Goal: Task Accomplishment & Management: Complete application form

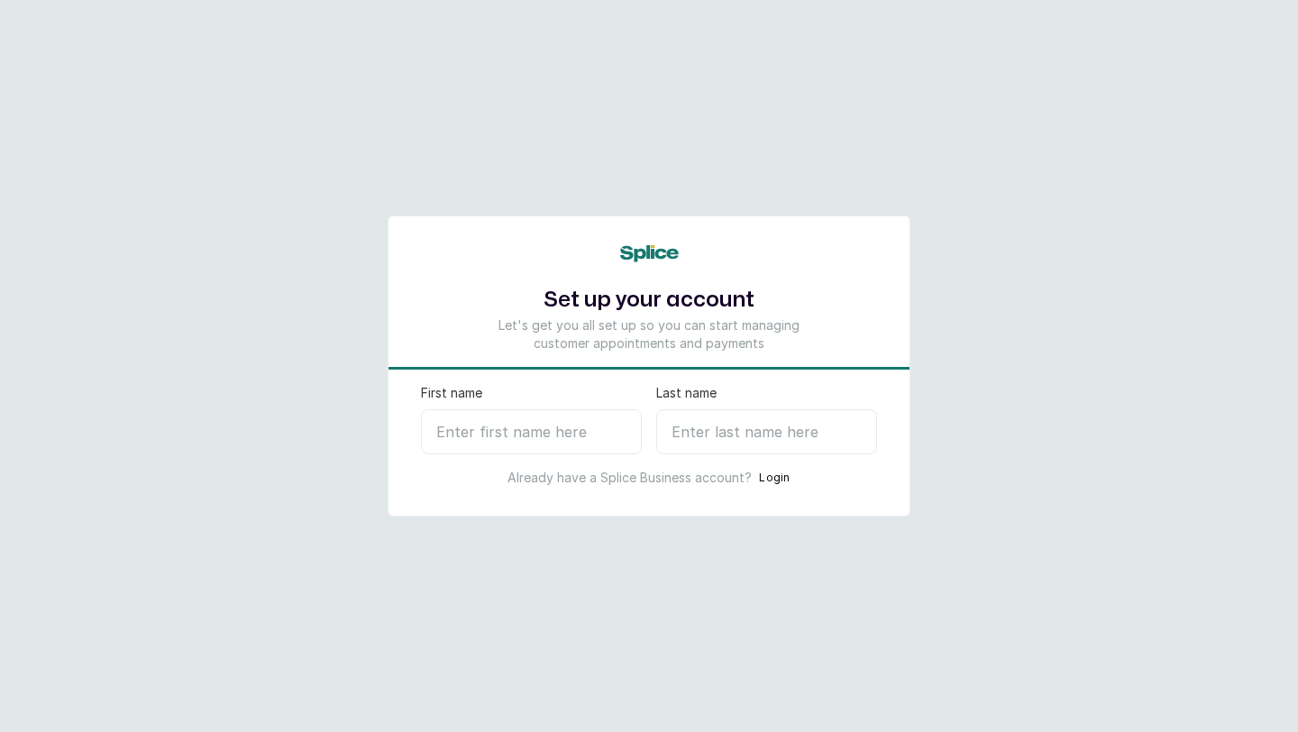
click at [492, 440] on input "First name" at bounding box center [531, 431] width 221 height 45
type input "Medic"
click at [680, 433] on input "Last name" at bounding box center [766, 431] width 221 height 45
type input "C"
select select "NG"
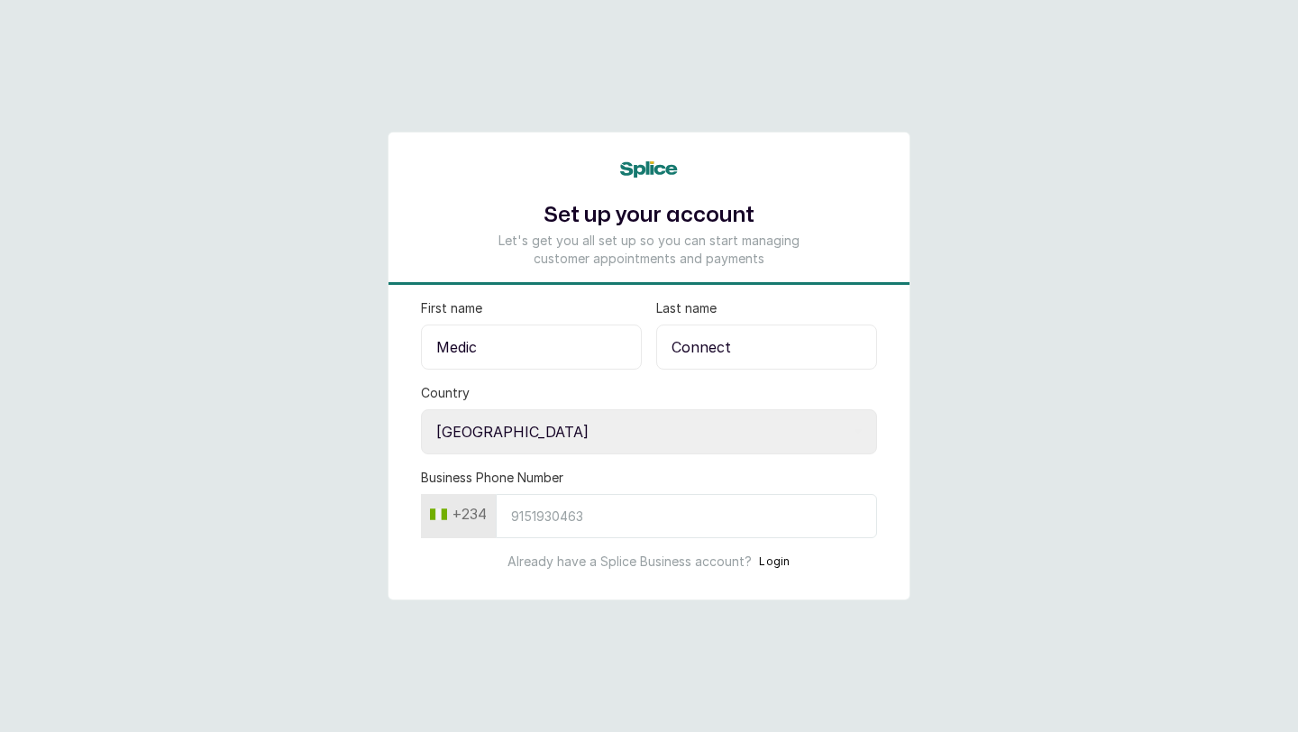
type input "Connect"
click at [590, 535] on input "Business Phone Number" at bounding box center [686, 516] width 381 height 44
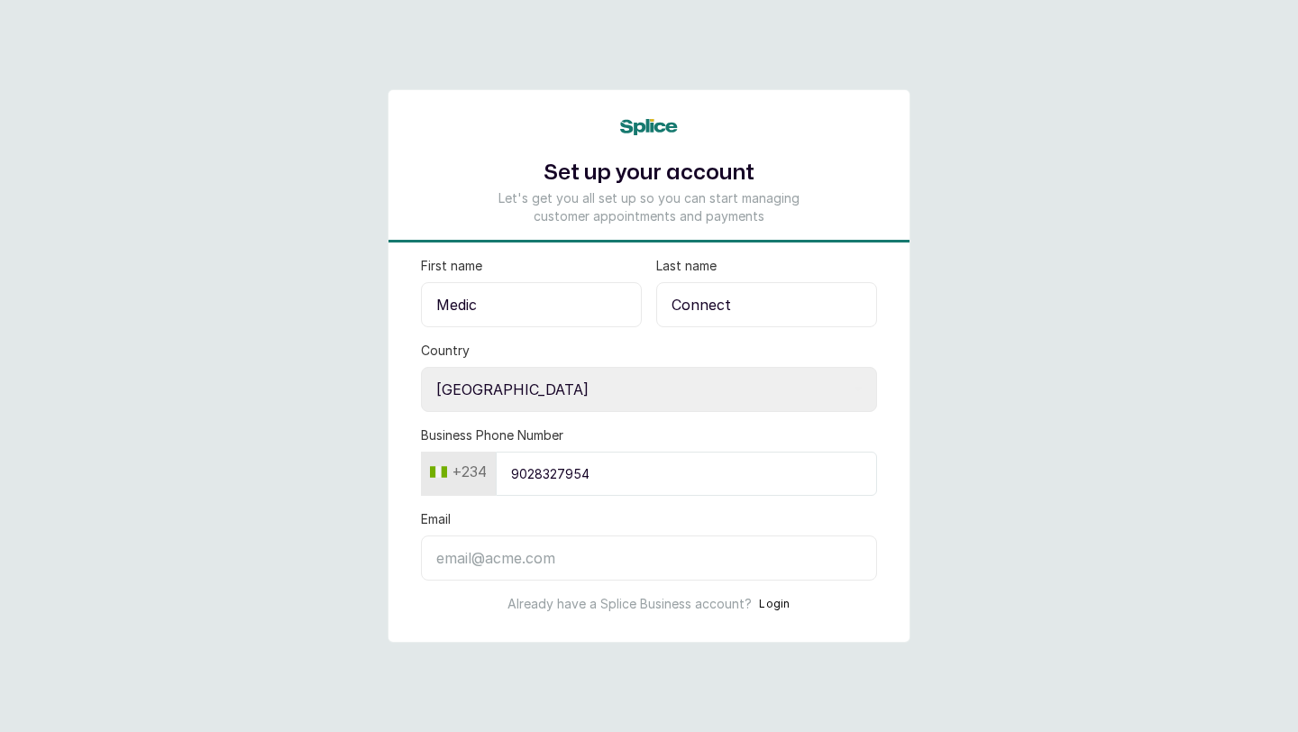
type input "9028327954"
click at [586, 545] on input "Email" at bounding box center [649, 557] width 456 height 45
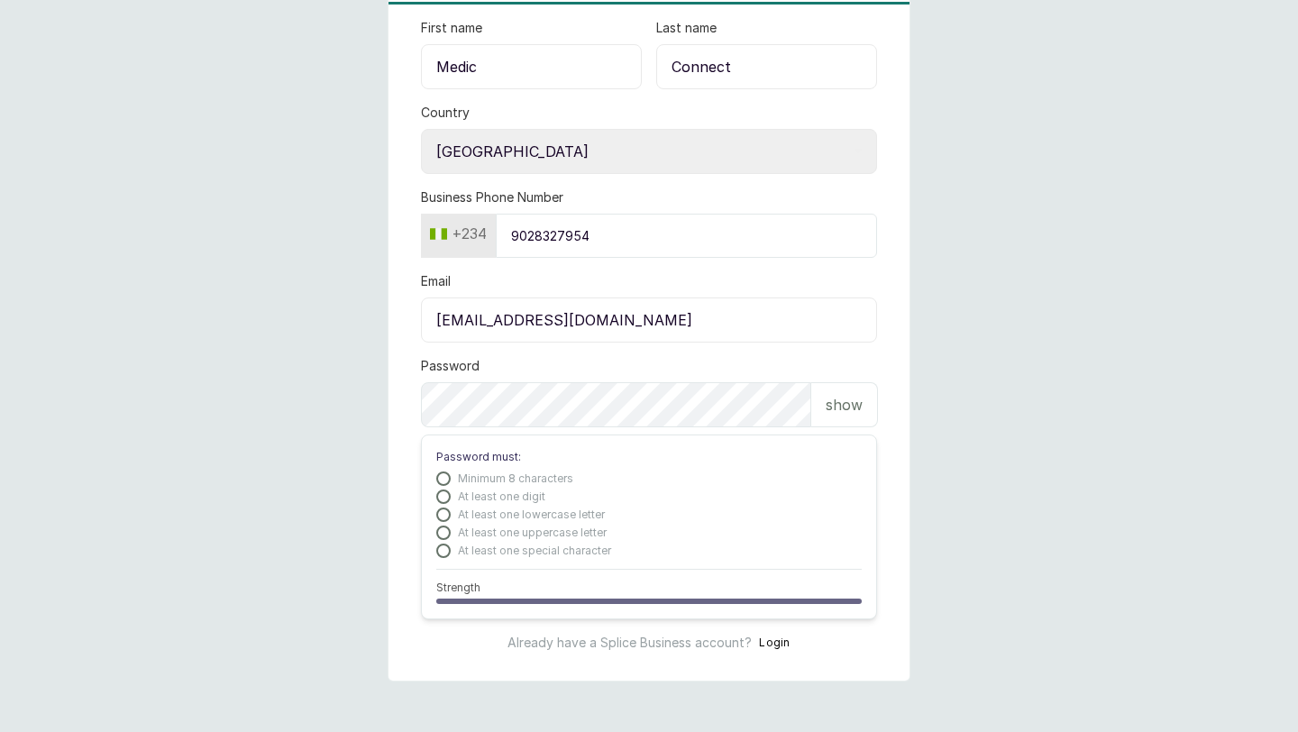
scroll to position [206, 0]
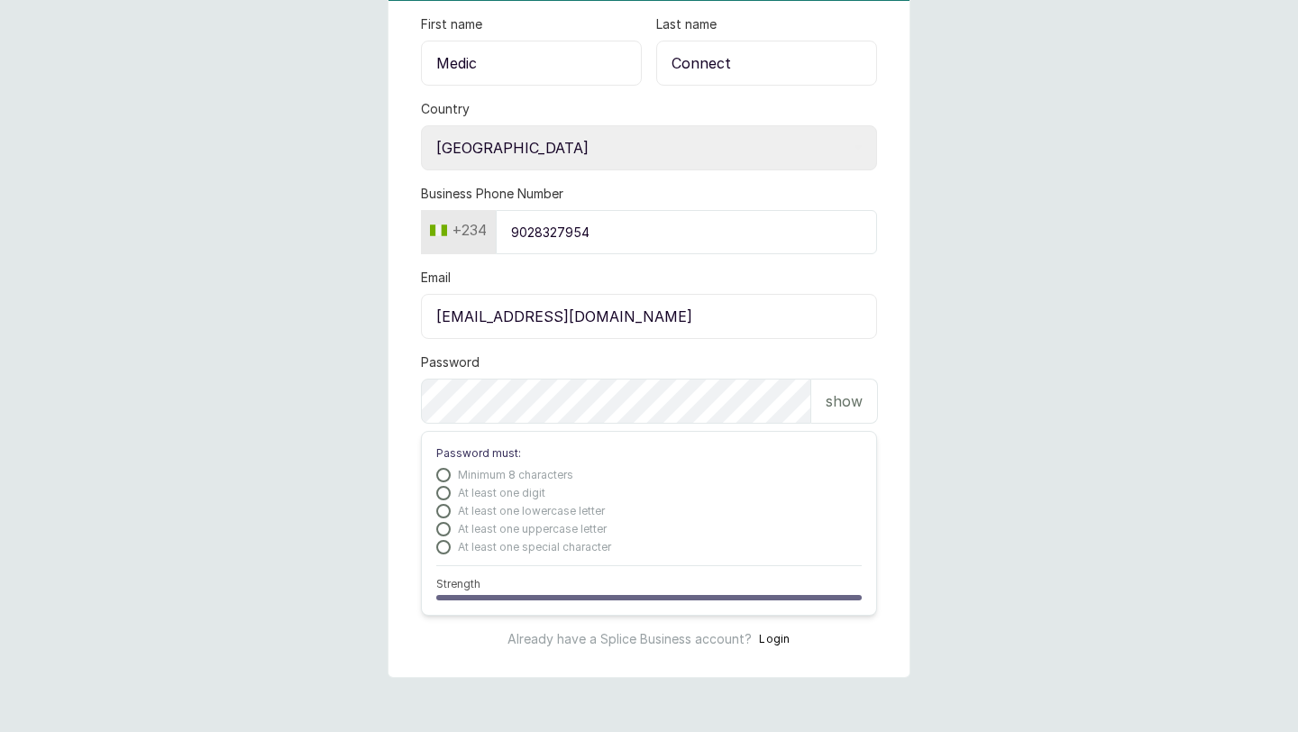
type input "info@medicconnect.co"
click at [542, 377] on div "Password show" at bounding box center [649, 388] width 456 height 70
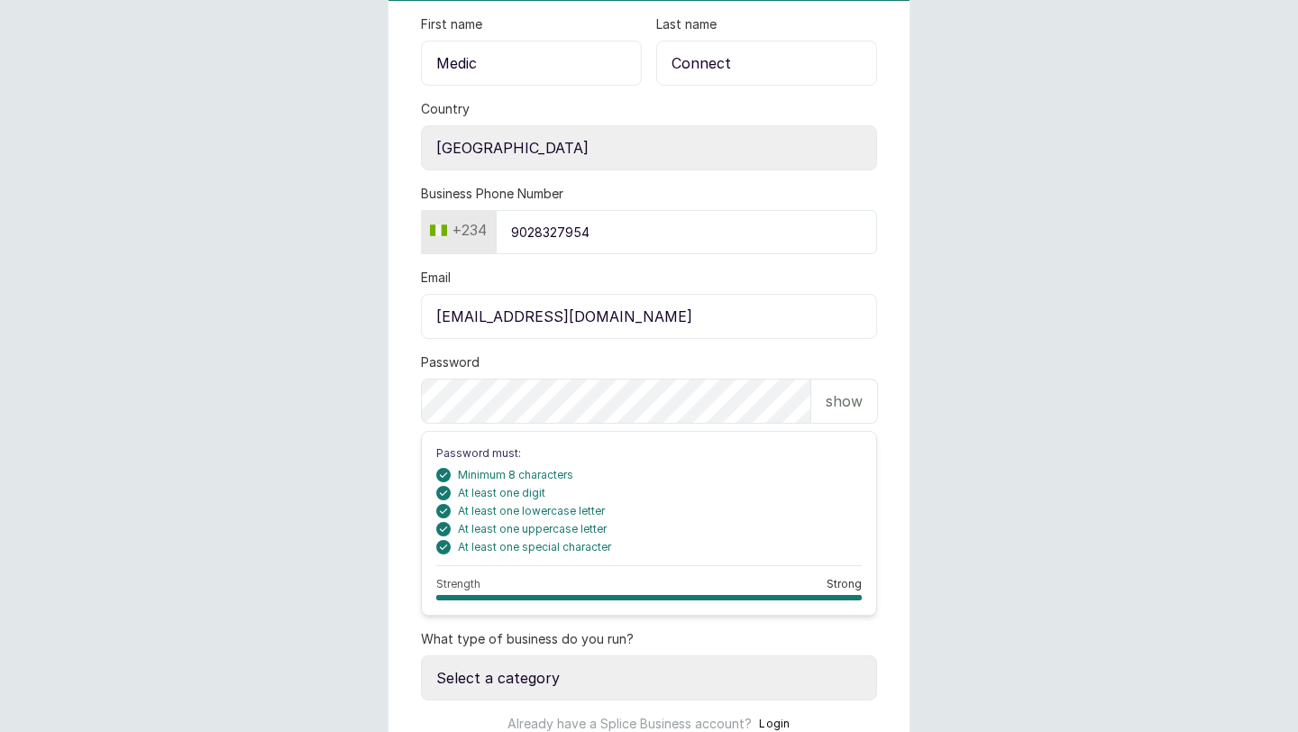
scroll to position [291, 0]
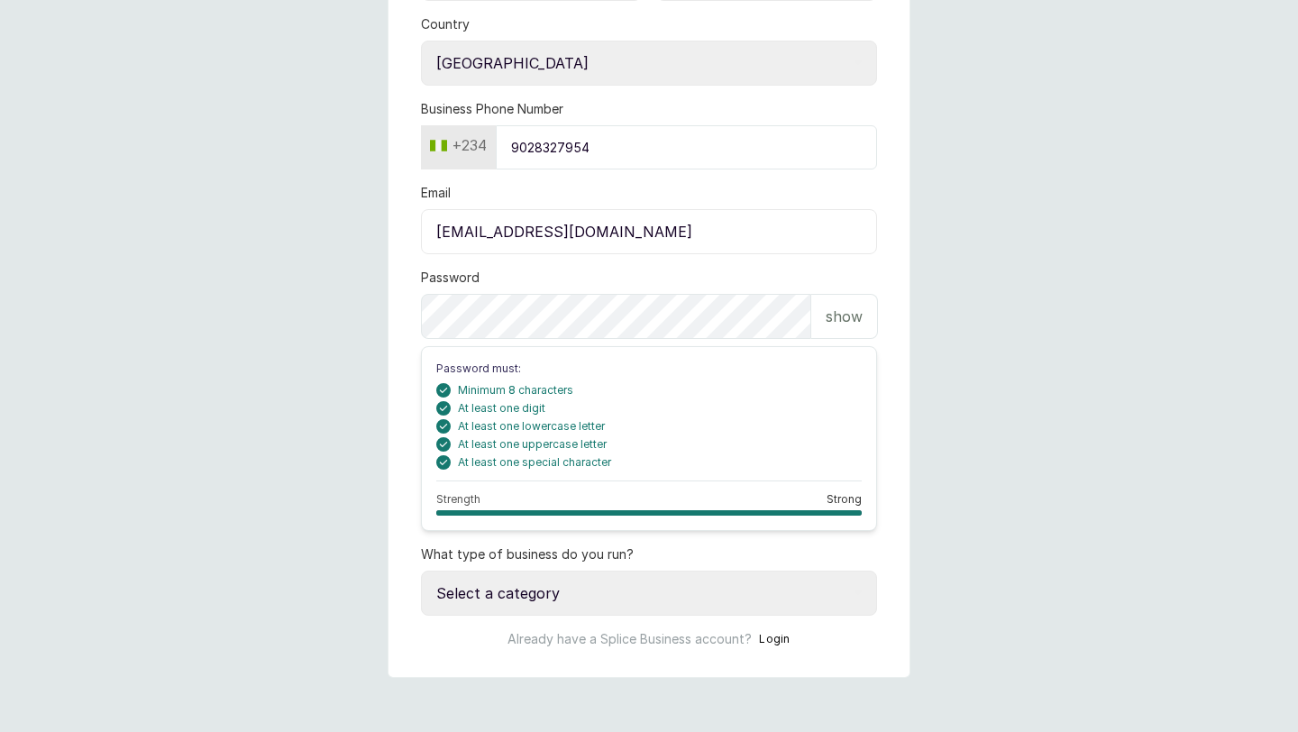
click at [655, 580] on select "Select a category I have more than one location I manage a team of beauty profe…" at bounding box center [649, 593] width 456 height 45
select select "more_than_one_location"
click at [421, 571] on select "Select a category I have more than one location I manage a team of beauty profe…" at bounding box center [649, 593] width 456 height 45
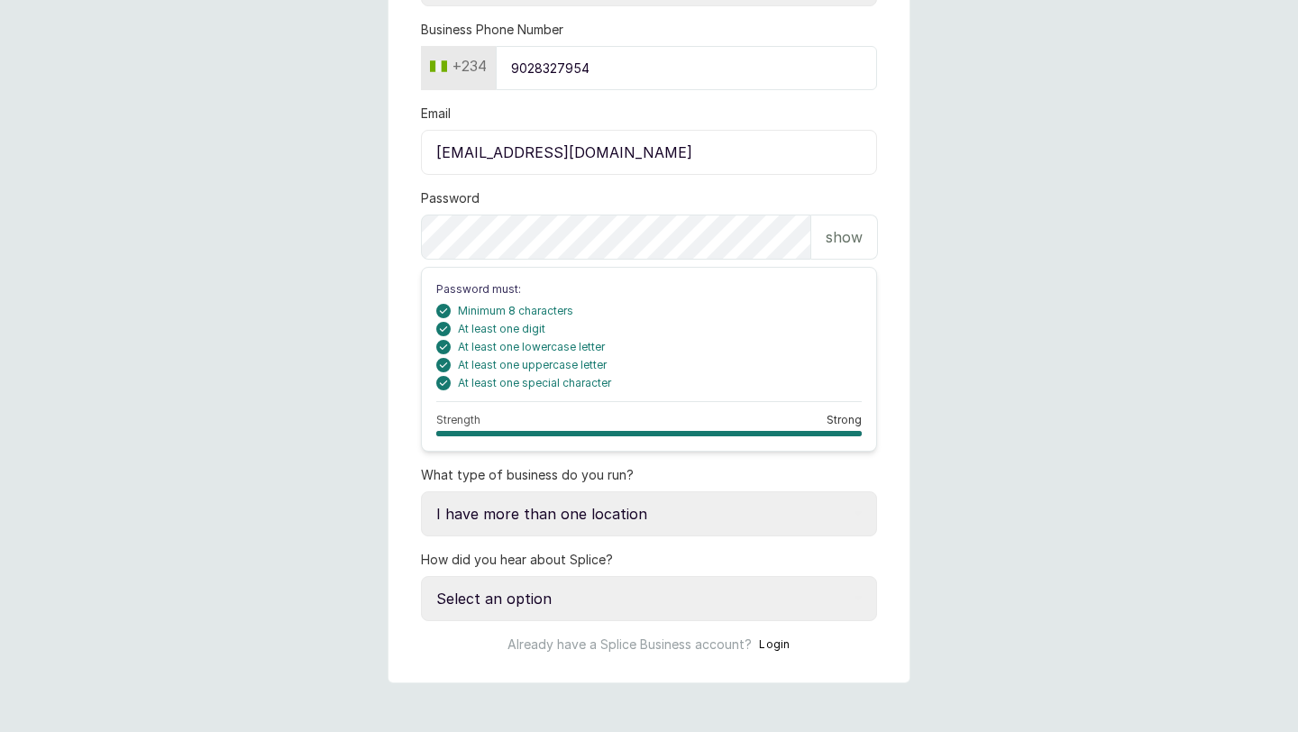
scroll to position [376, 0]
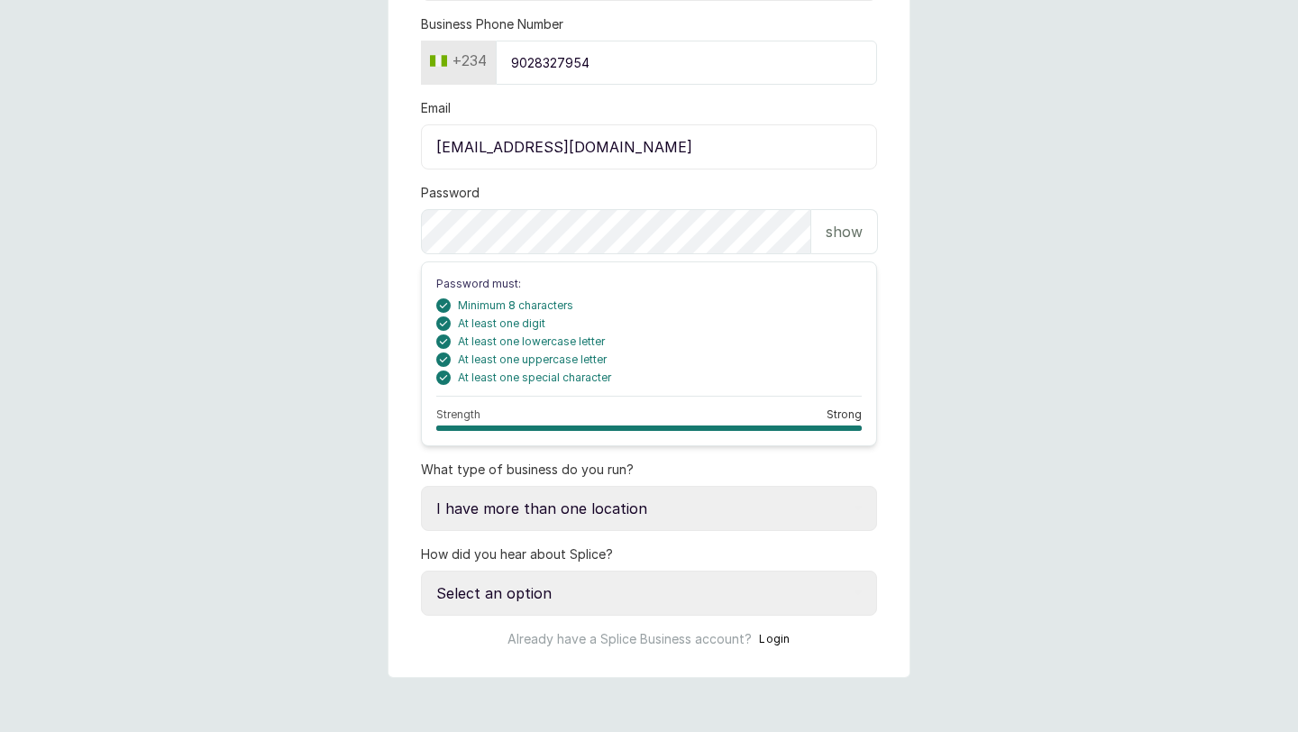
click at [642, 604] on select "Select an option Google search Instagram Facebook LinkedIn Splice Blog I was re…" at bounding box center [649, 593] width 456 height 45
select select "other"
click at [421, 571] on select "Select an option Google search Instagram Facebook LinkedIn Splice Blog I was re…" at bounding box center [649, 593] width 456 height 45
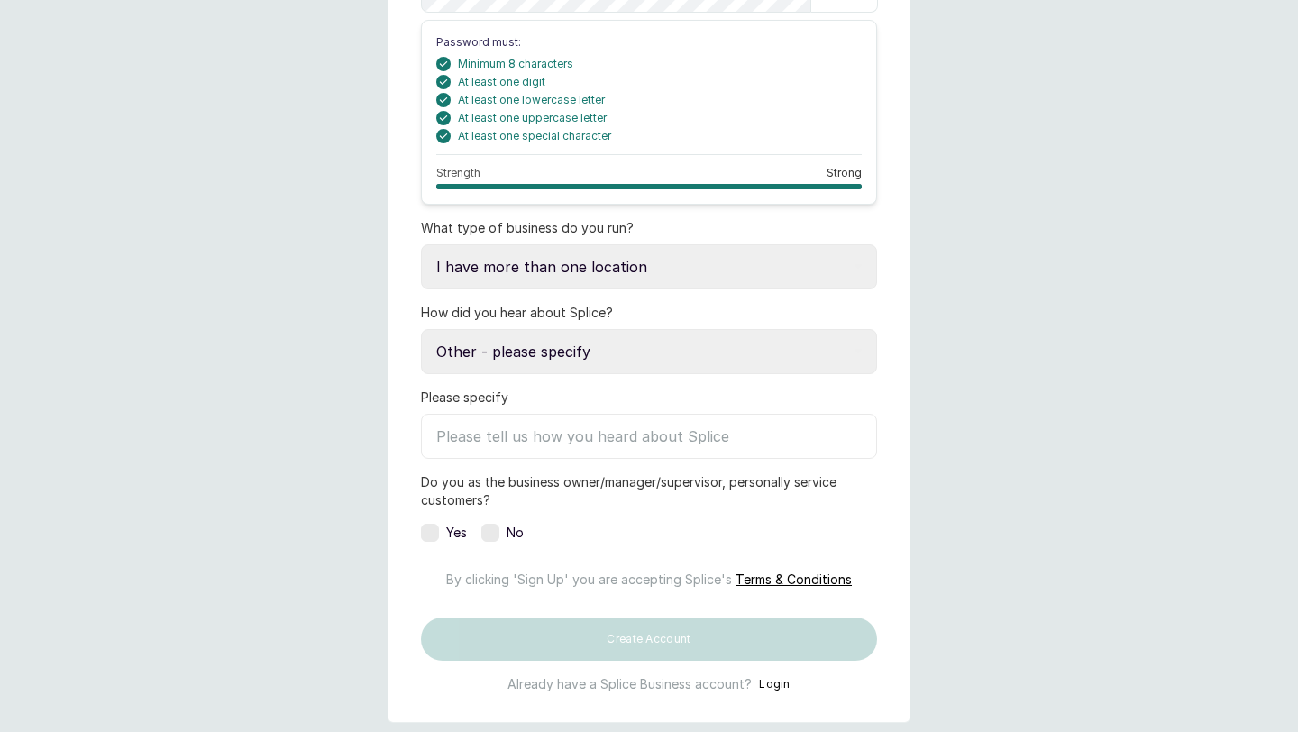
scroll to position [619, 0]
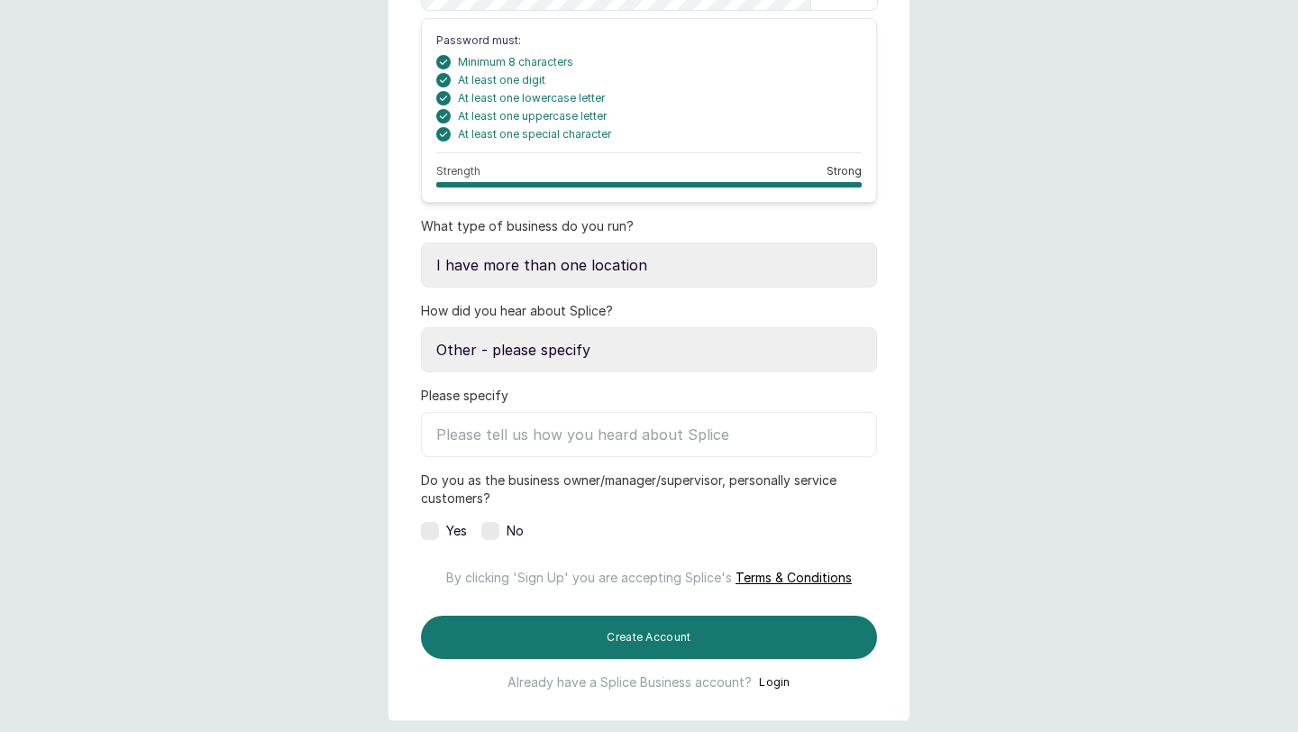
click at [487, 534] on label at bounding box center [490, 531] width 18 height 18
click at [526, 443] on input "Please specify" at bounding box center [649, 434] width 456 height 45
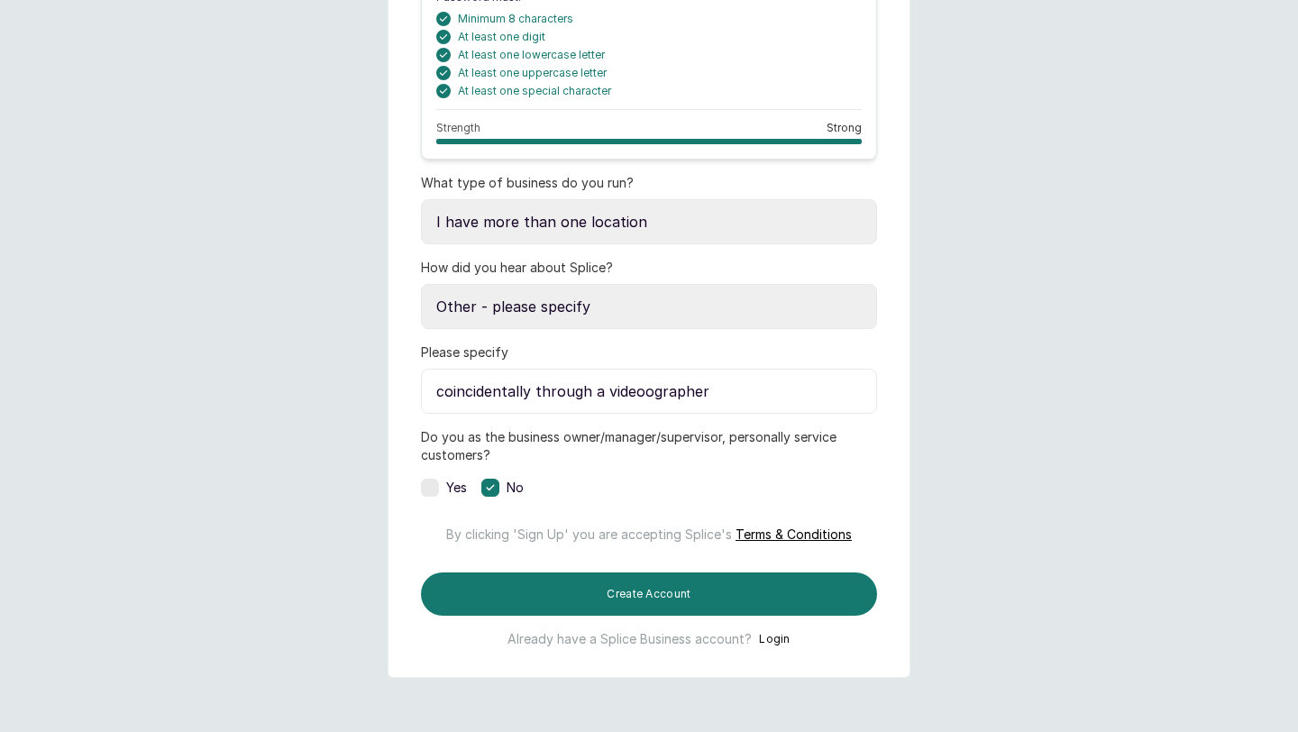
scroll to position [727, 0]
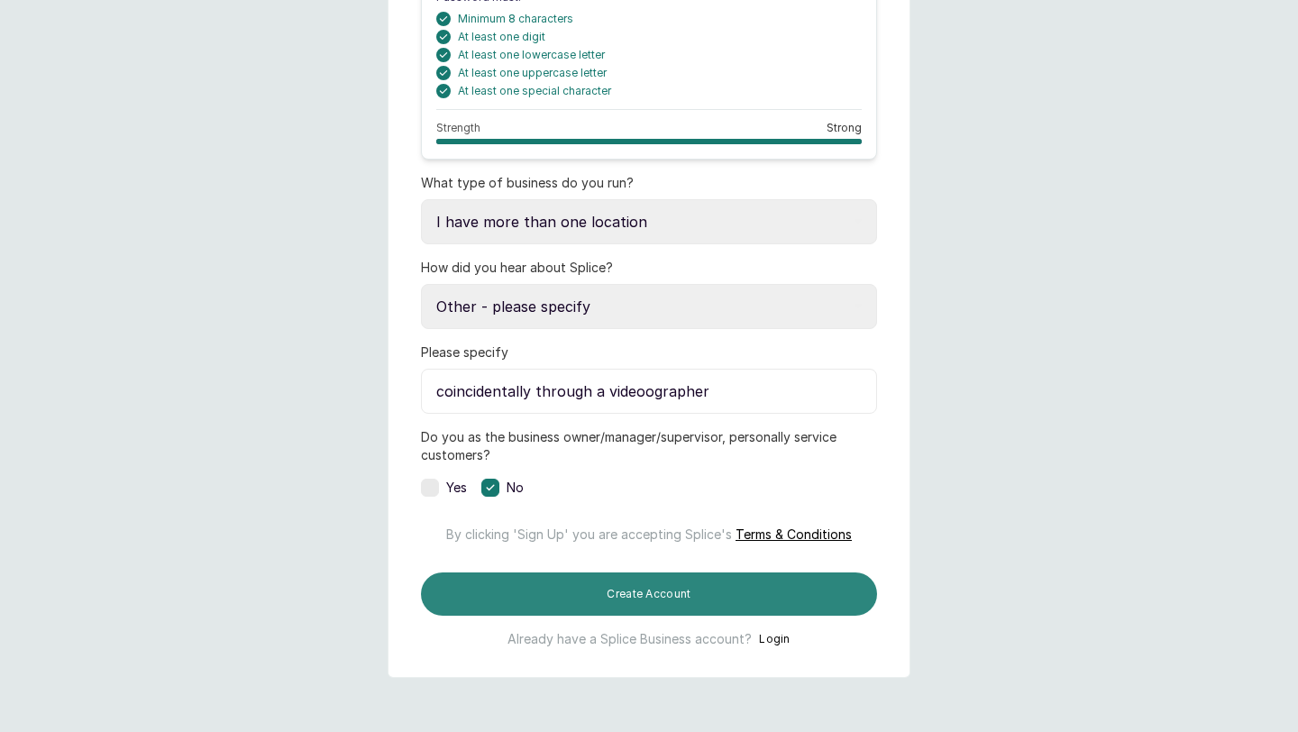
type input "coincidentally through a videoographer"
click at [621, 604] on button "Create Account" at bounding box center [649, 593] width 456 height 43
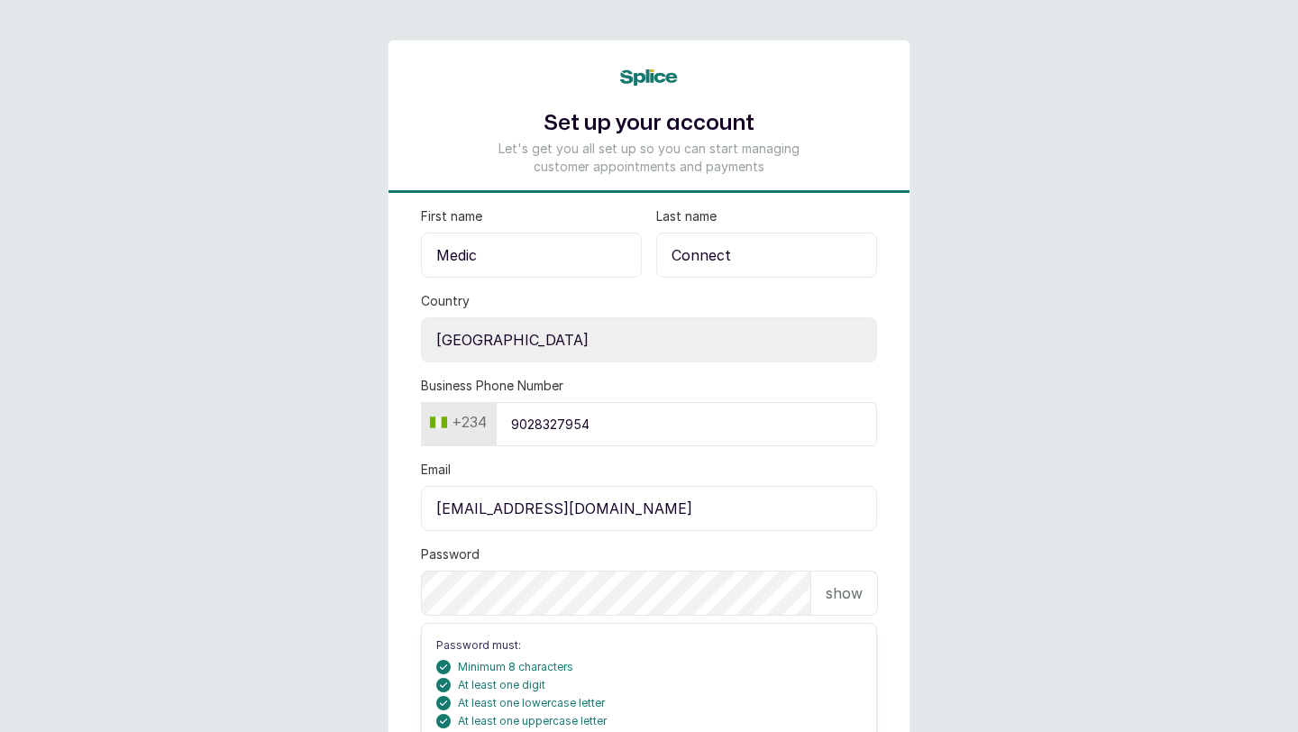
scroll to position [3, 0]
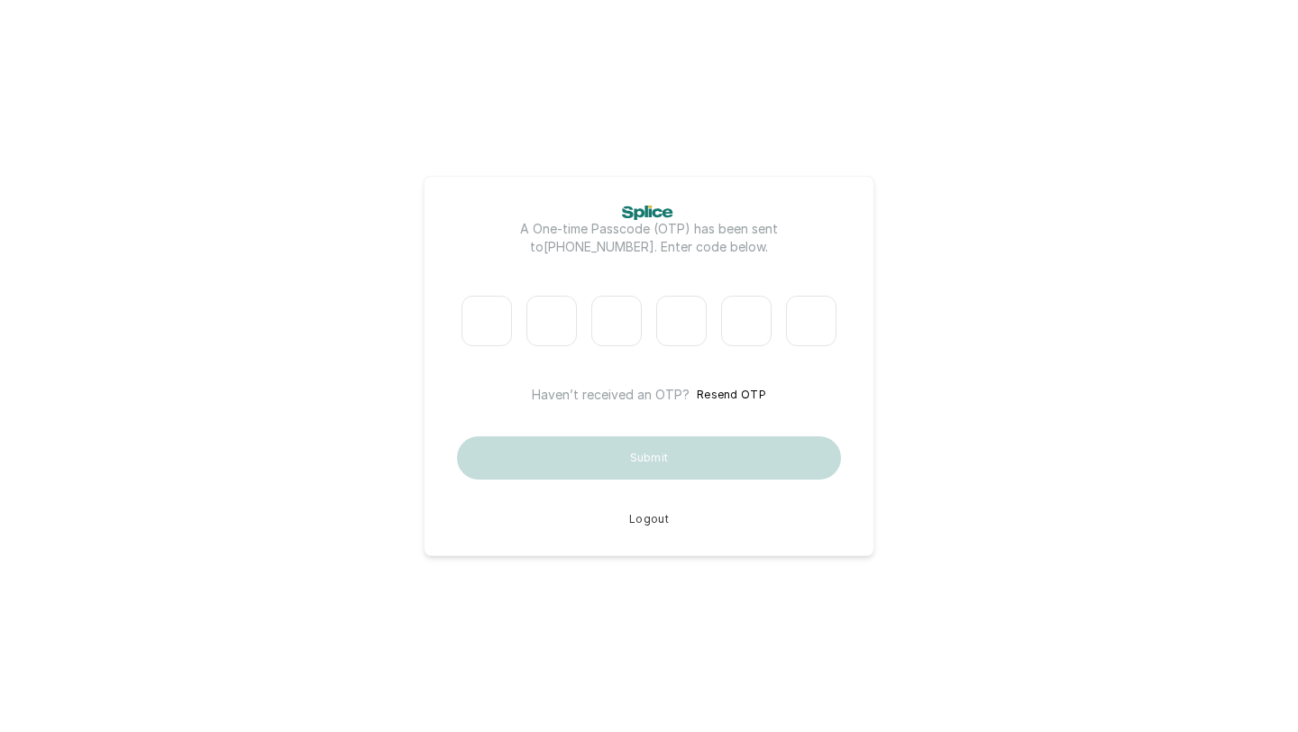
click at [640, 253] on p "A One-time Passcode (OTP) has been sent to +2349028327954 . Enter code below." at bounding box center [649, 238] width 361 height 36
click at [496, 331] on input "Please enter verification code. Digit 1" at bounding box center [487, 321] width 50 height 50
type input "5"
type input "0"
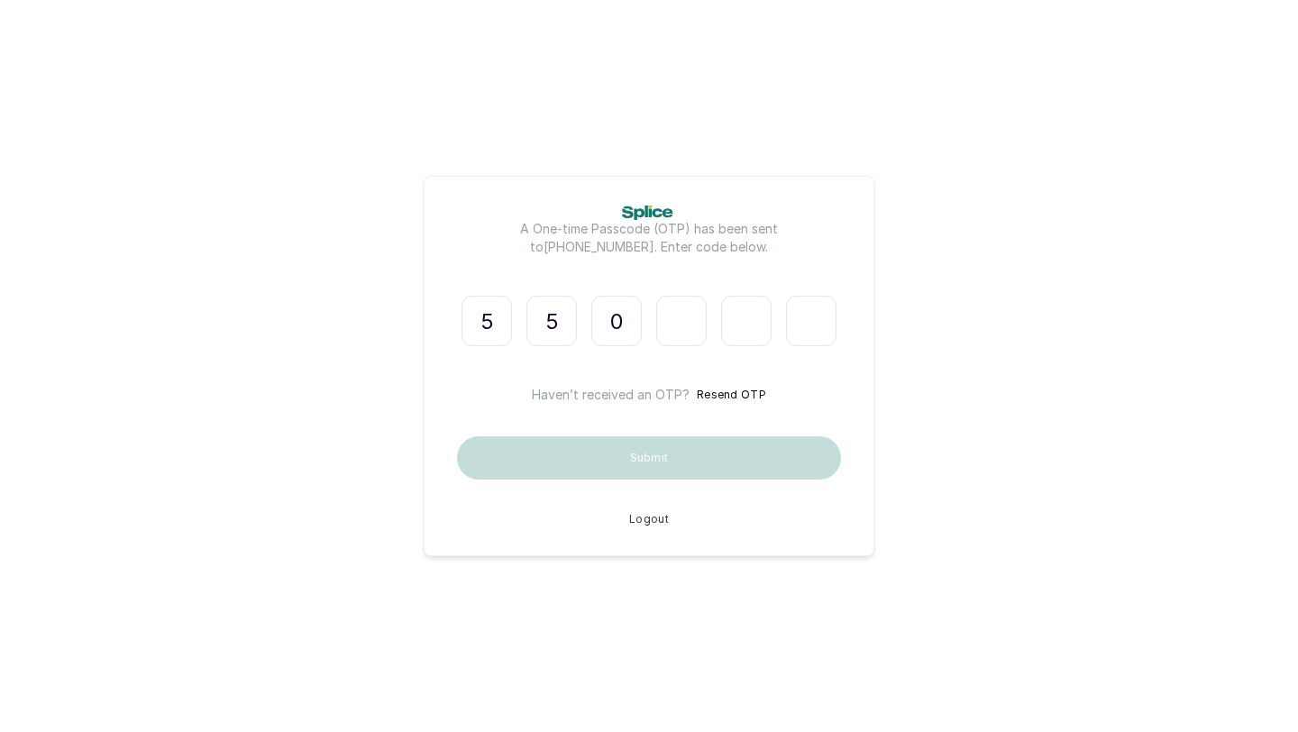
type input "0"
type input "8"
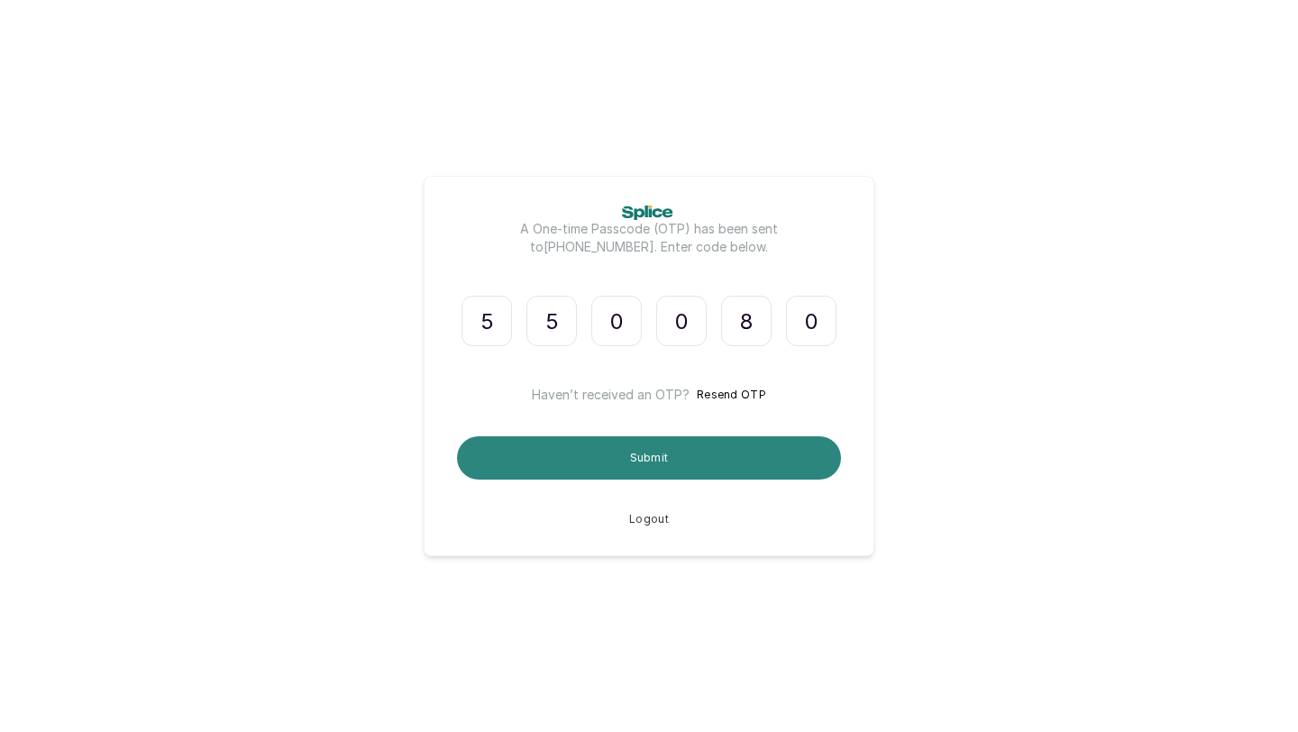
type input "0"
click at [698, 459] on button "Submit" at bounding box center [649, 457] width 384 height 43
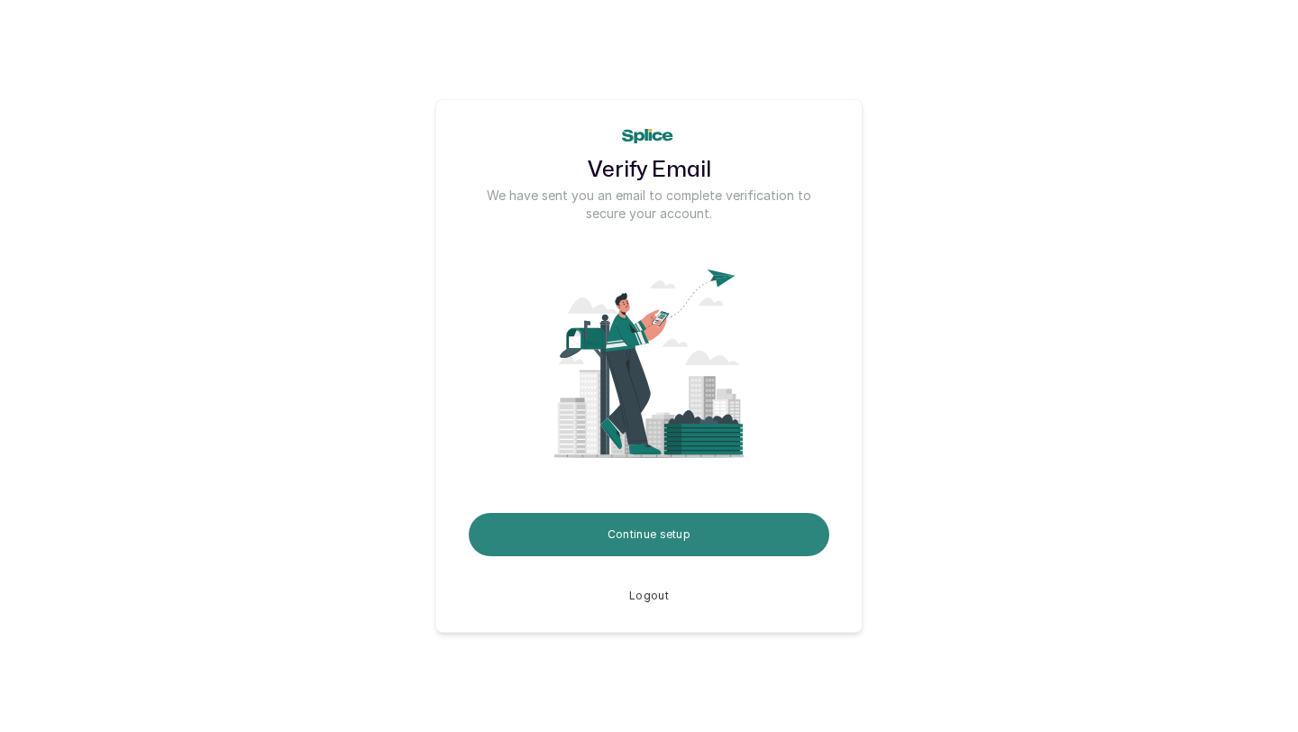
click at [682, 524] on button "Continue setup" at bounding box center [649, 534] width 361 height 43
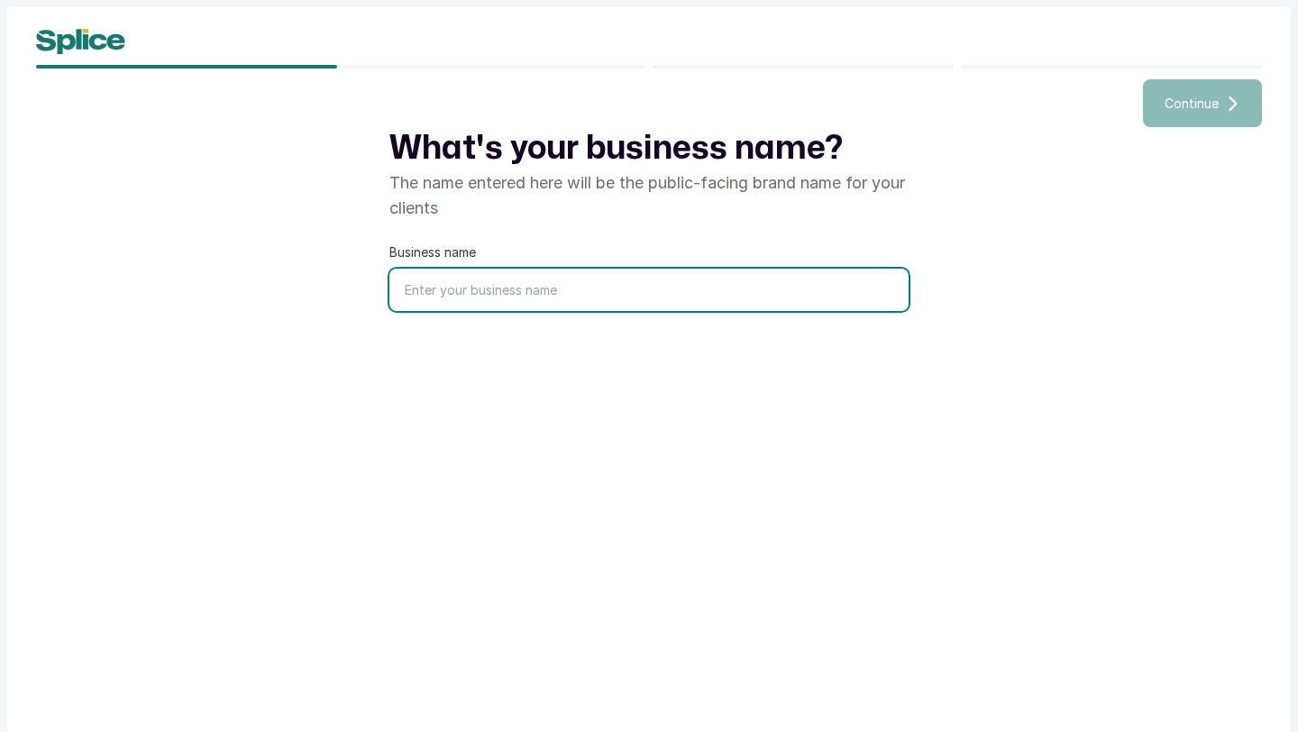
click at [530, 302] on input "text" at bounding box center [648, 290] width 519 height 42
type input "Medic Connect"
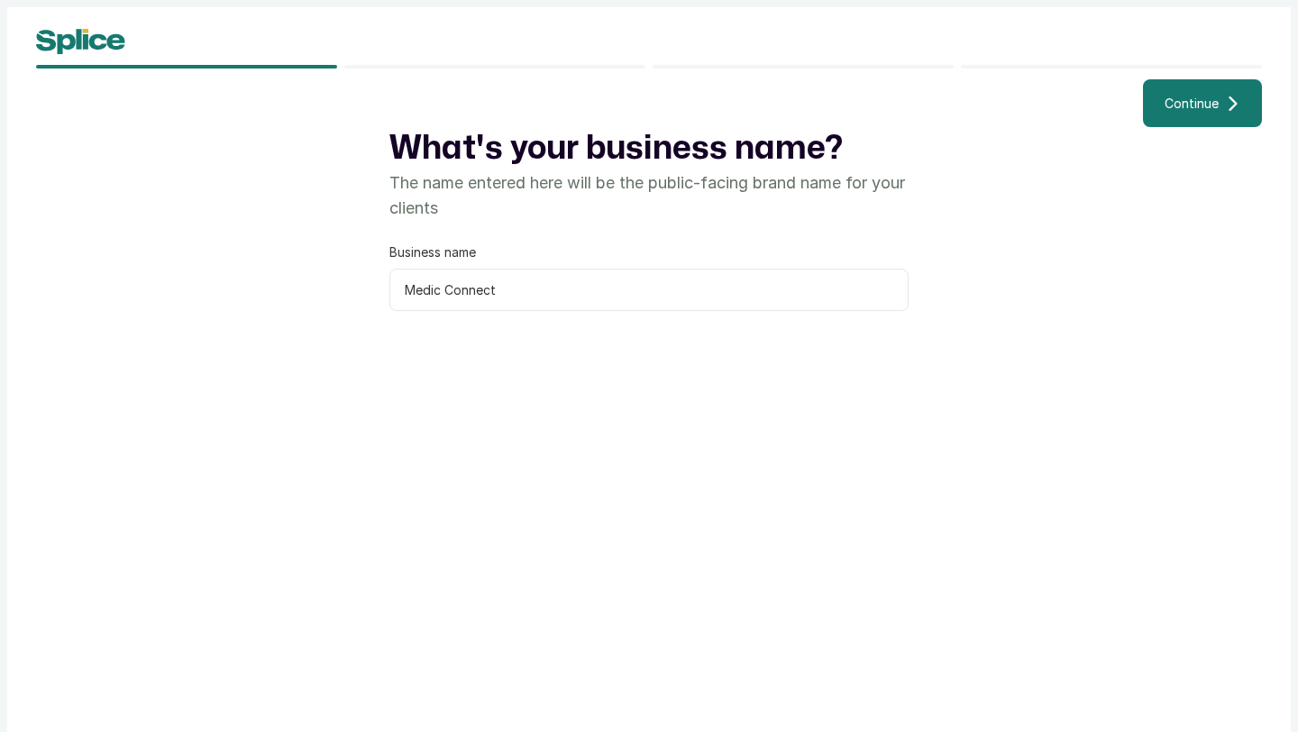
click at [1212, 96] on span "Continue" at bounding box center [1192, 103] width 54 height 19
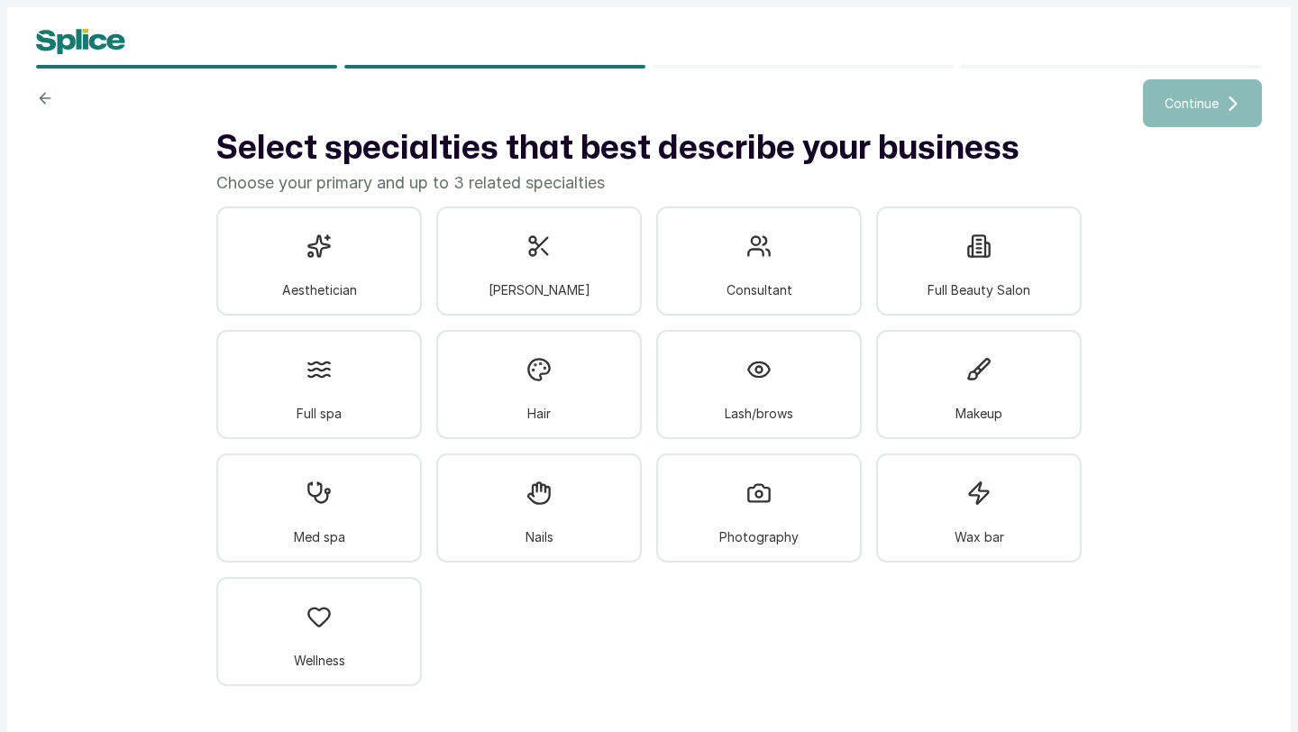
scroll to position [14, 0]
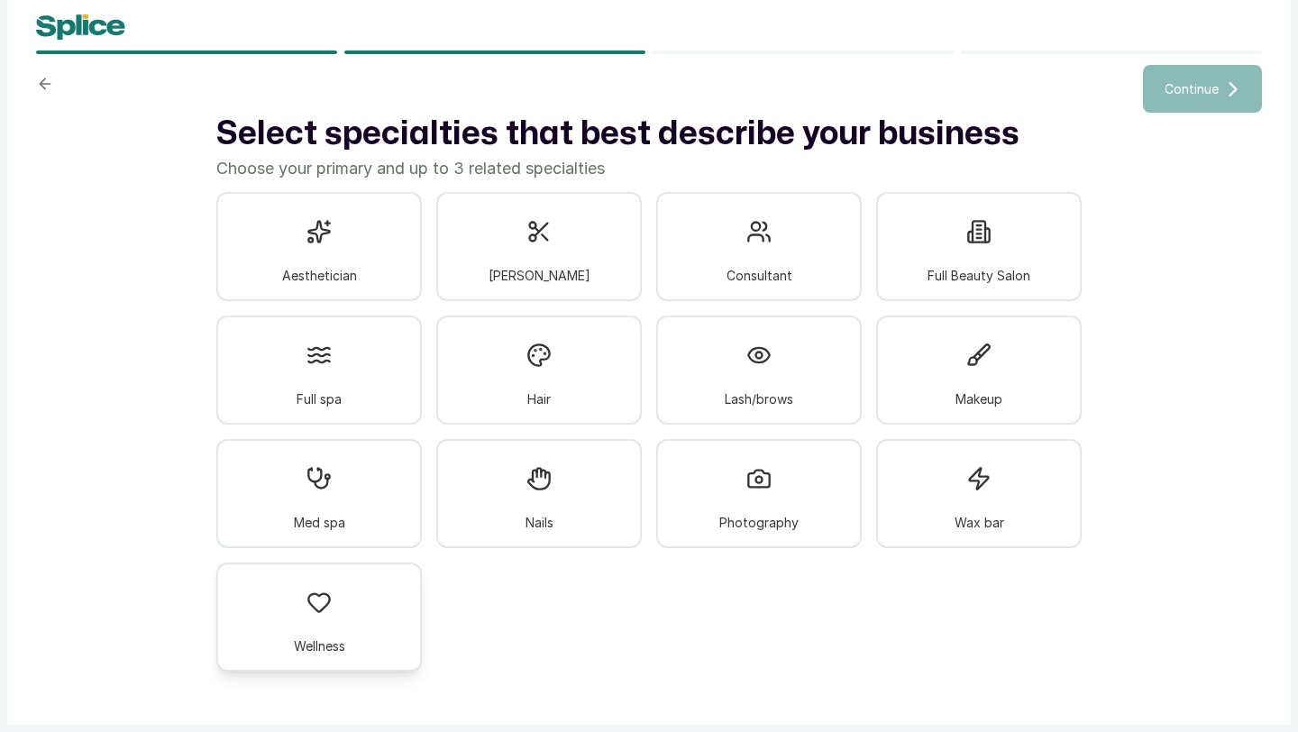
click at [362, 616] on div "Wellness" at bounding box center [319, 617] width 206 height 109
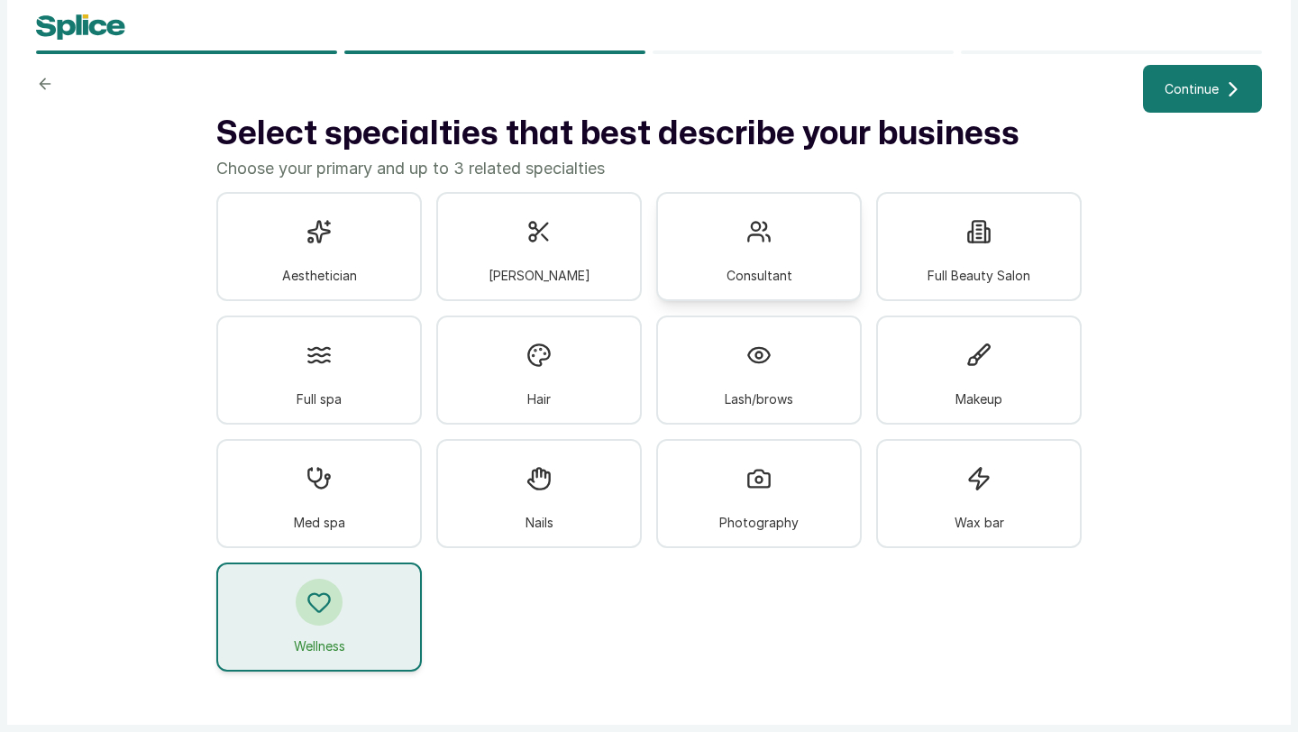
click at [748, 258] on div "Consultant" at bounding box center [759, 246] width 206 height 109
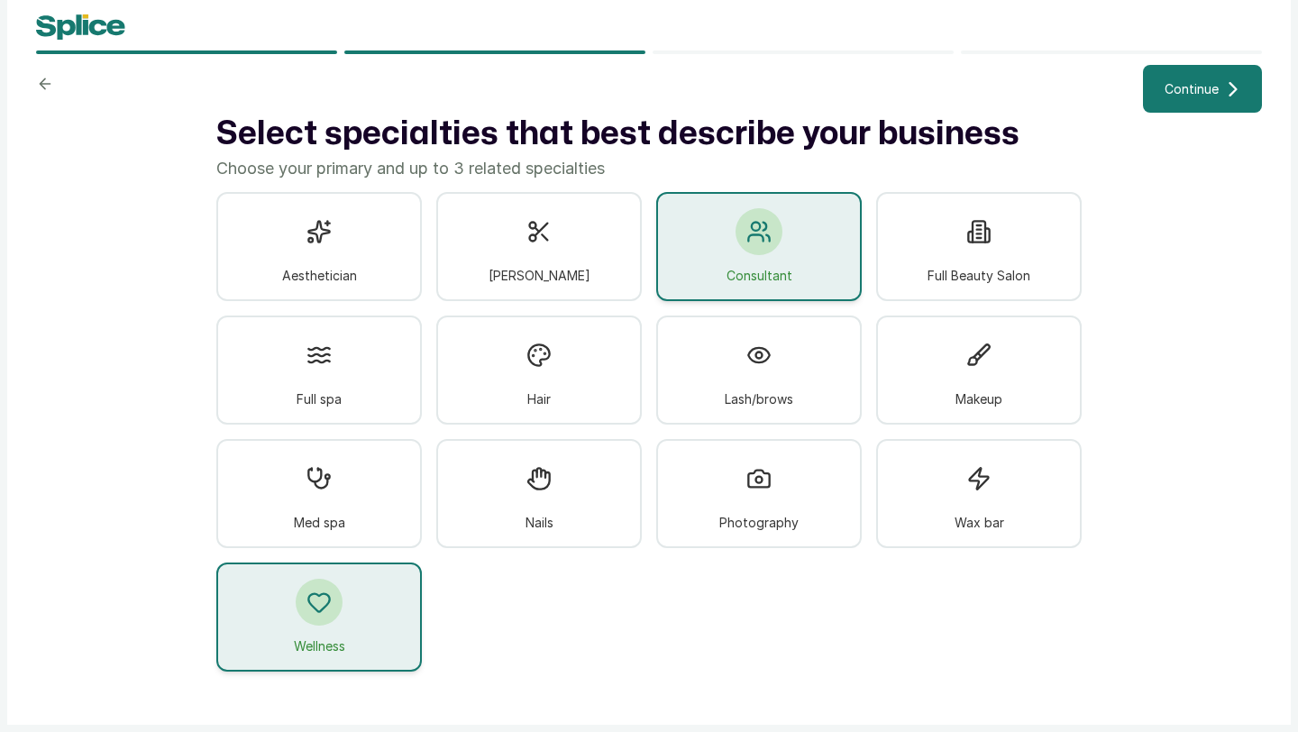
click at [1186, 95] on span "Continue" at bounding box center [1192, 88] width 54 height 19
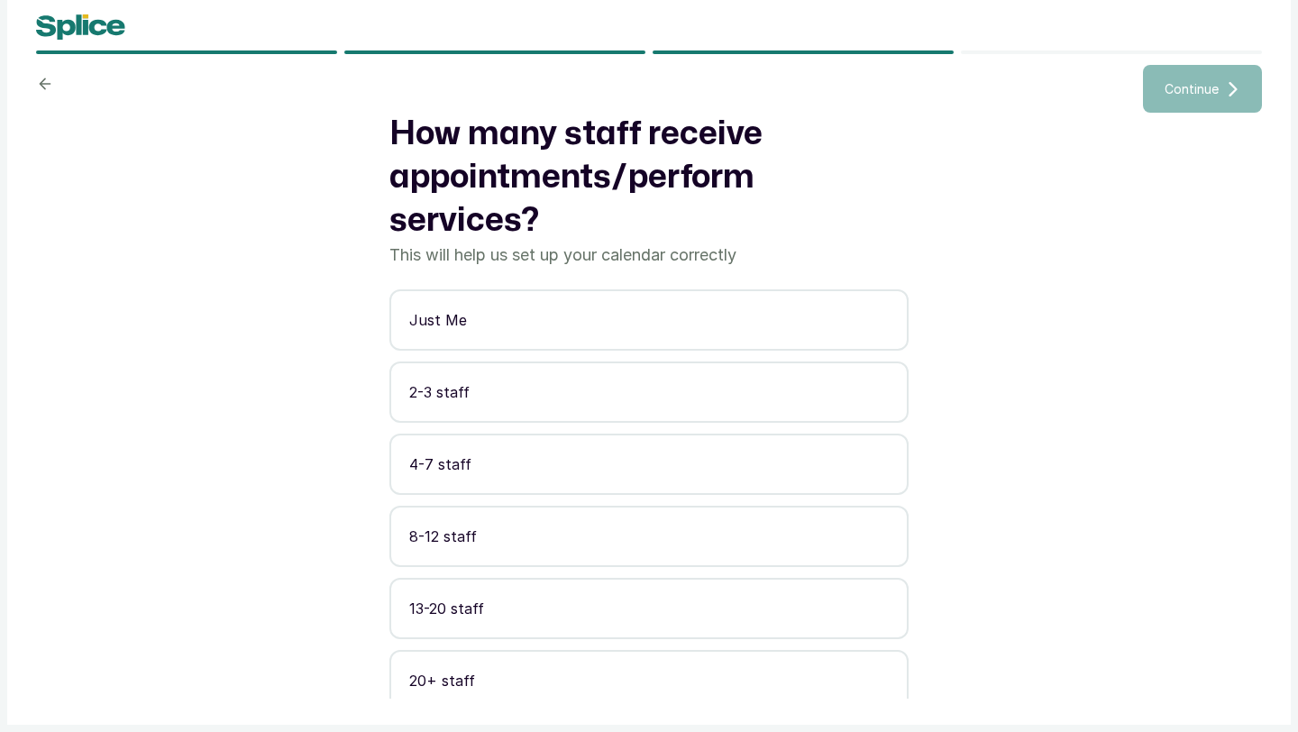
scroll to position [13, 0]
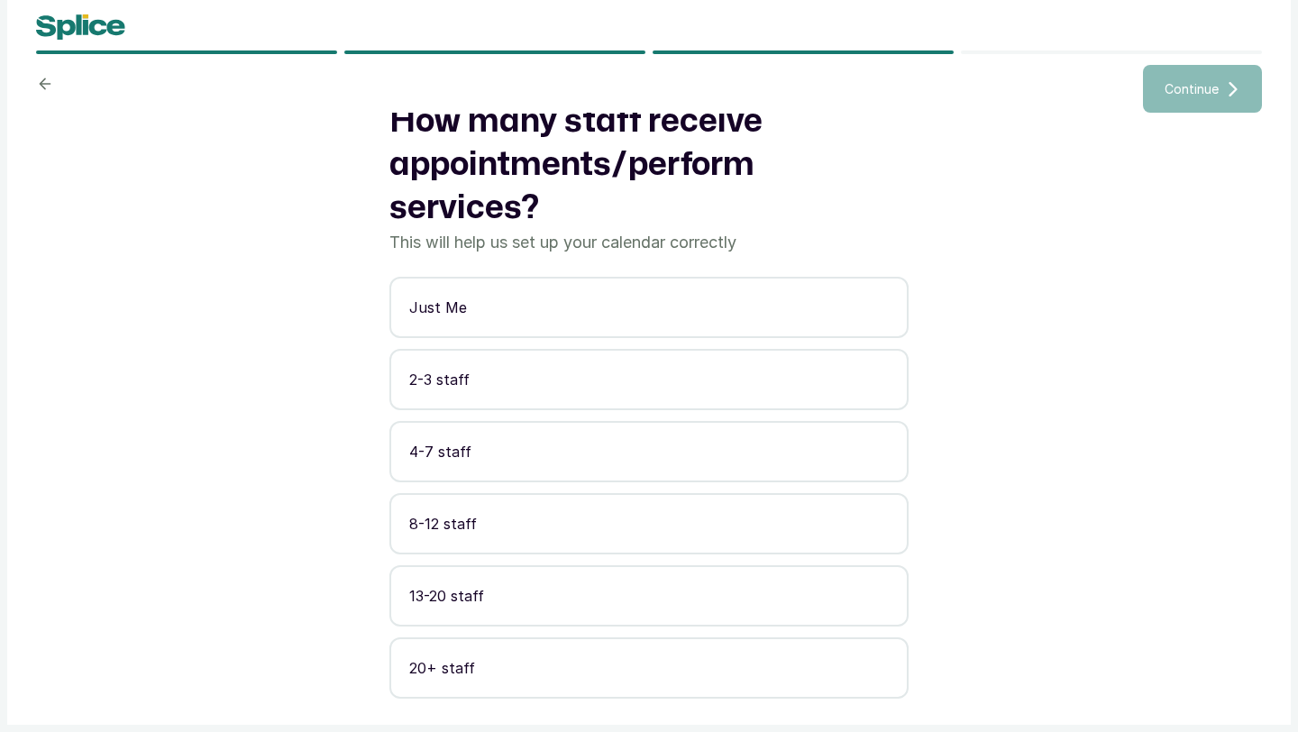
click at [546, 651] on button "20+ staff" at bounding box center [648, 667] width 519 height 61
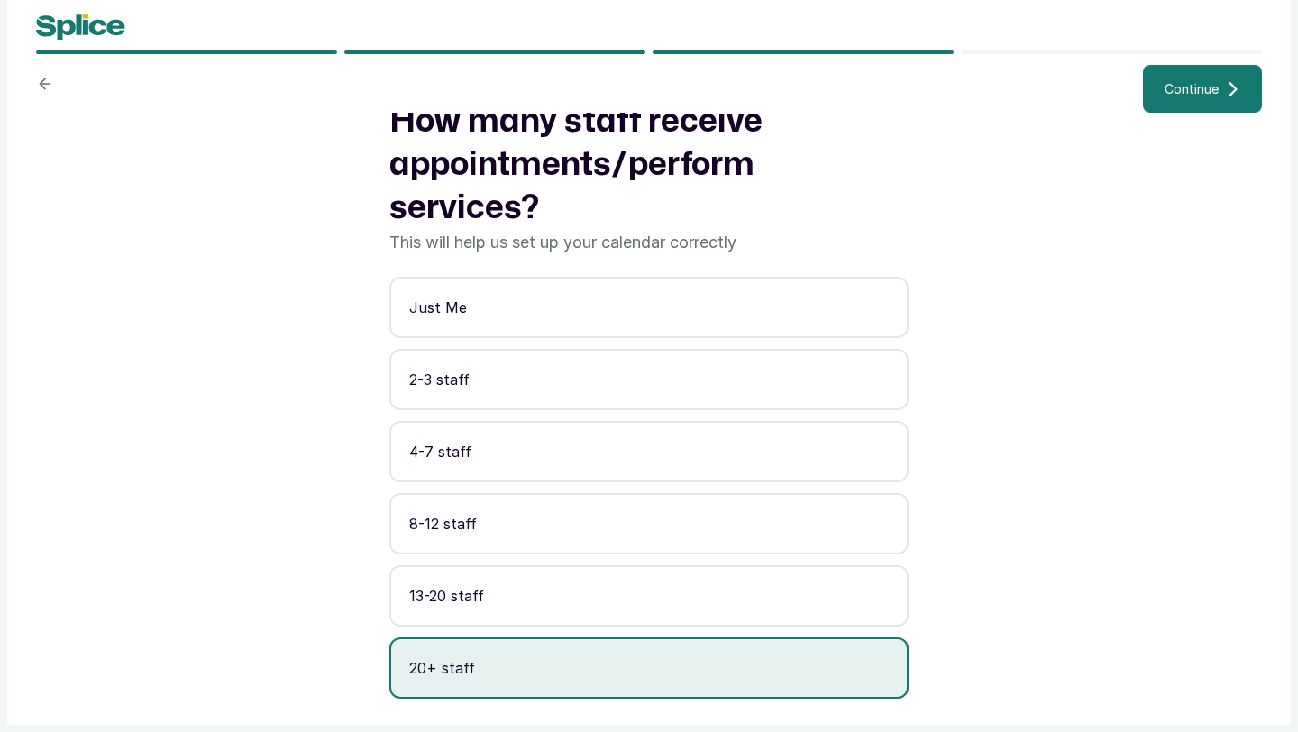
click at [1215, 71] on button "Continue" at bounding box center [1202, 89] width 119 height 48
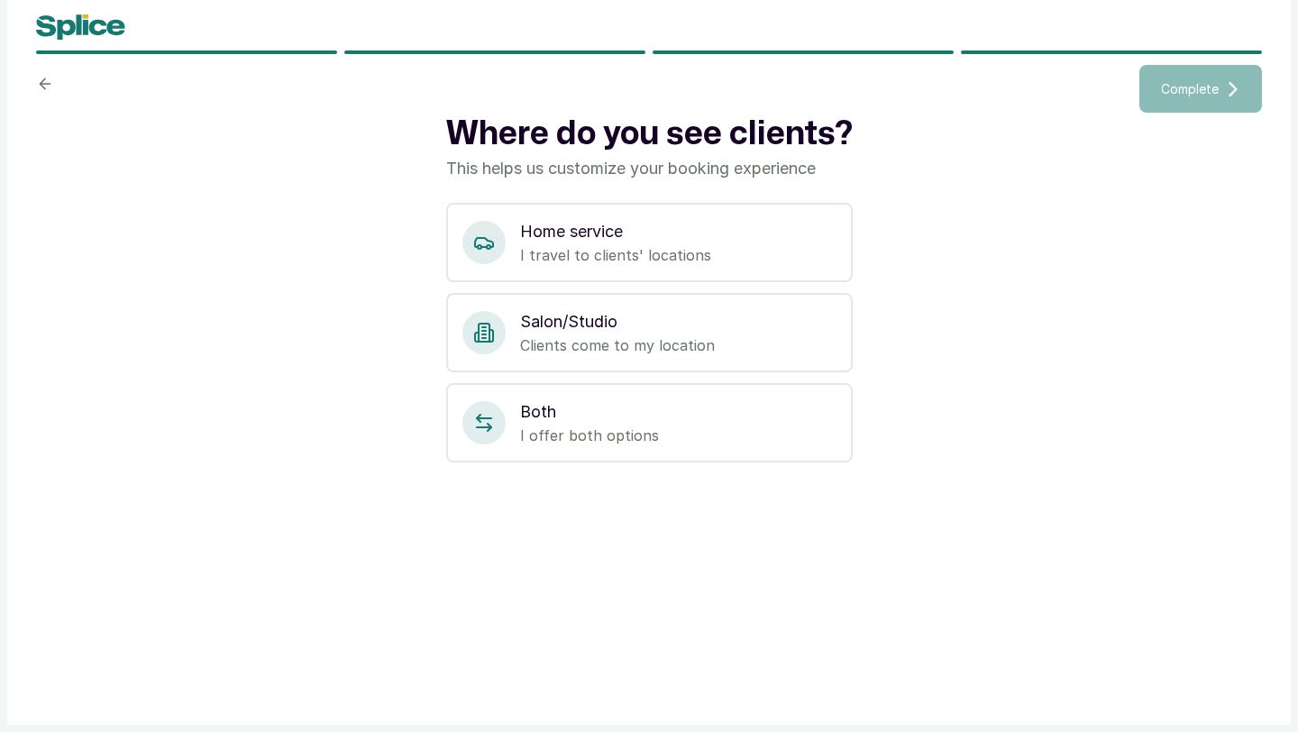
scroll to position [0, 0]
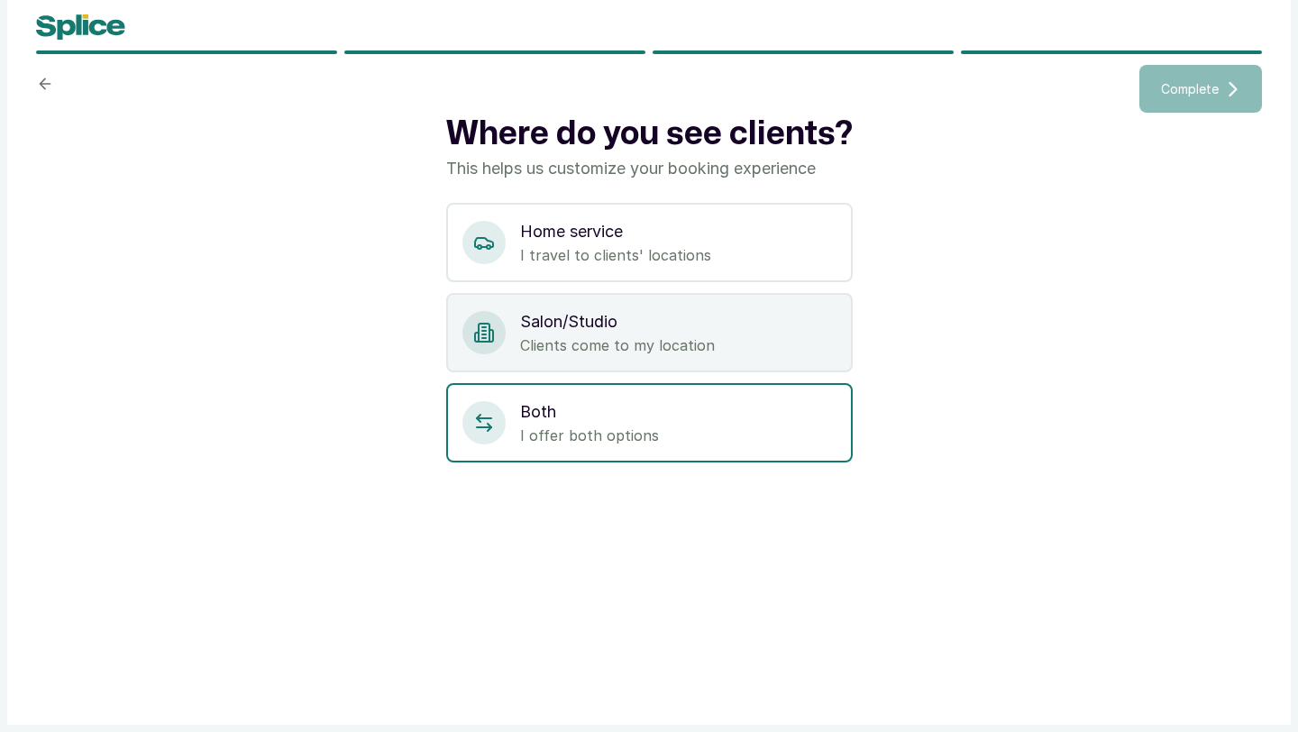
drag, startPoint x: 663, startPoint y: 416, endPoint x: 735, endPoint y: 328, distance: 113.5
click at [687, 374] on div "Home service I travel to clients' locations Salon/Studio Clients come to my loc…" at bounding box center [649, 333] width 407 height 260
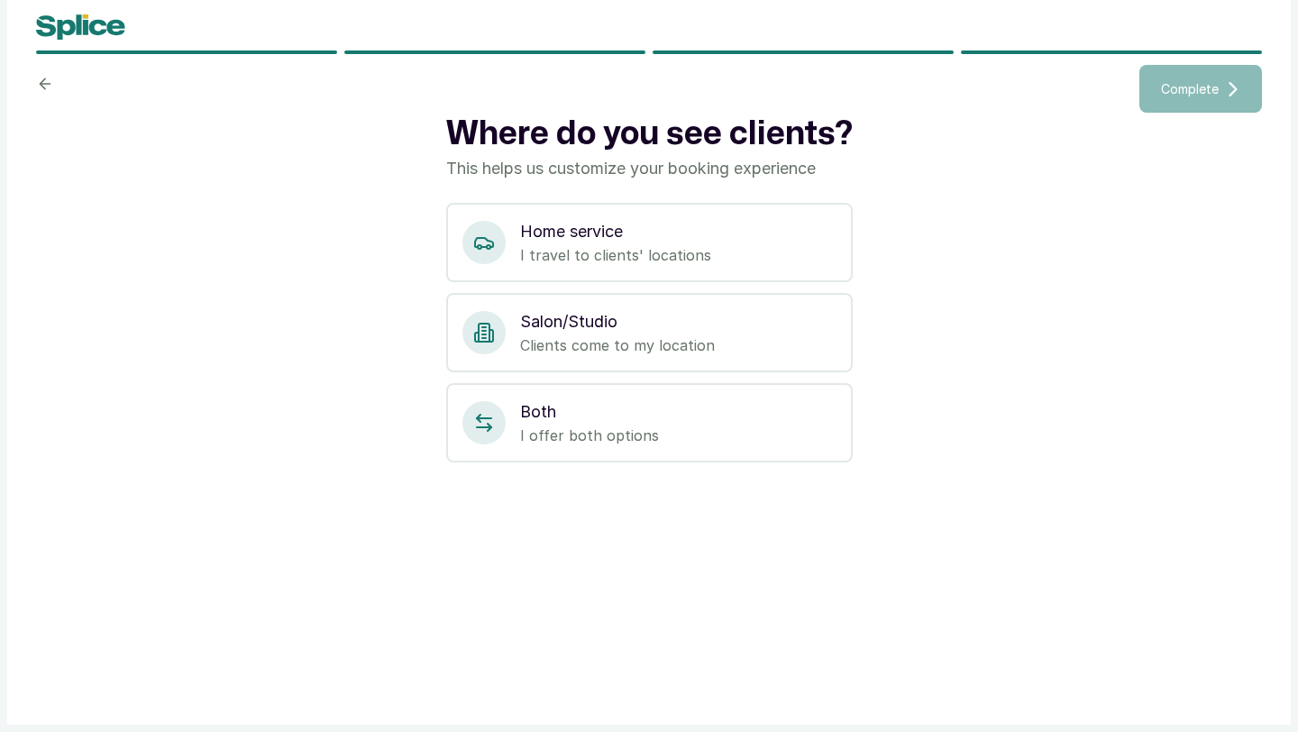
click at [899, 245] on div "Where do you see clients? This helps us customize your booking experience Home …" at bounding box center [649, 406] width 1226 height 586
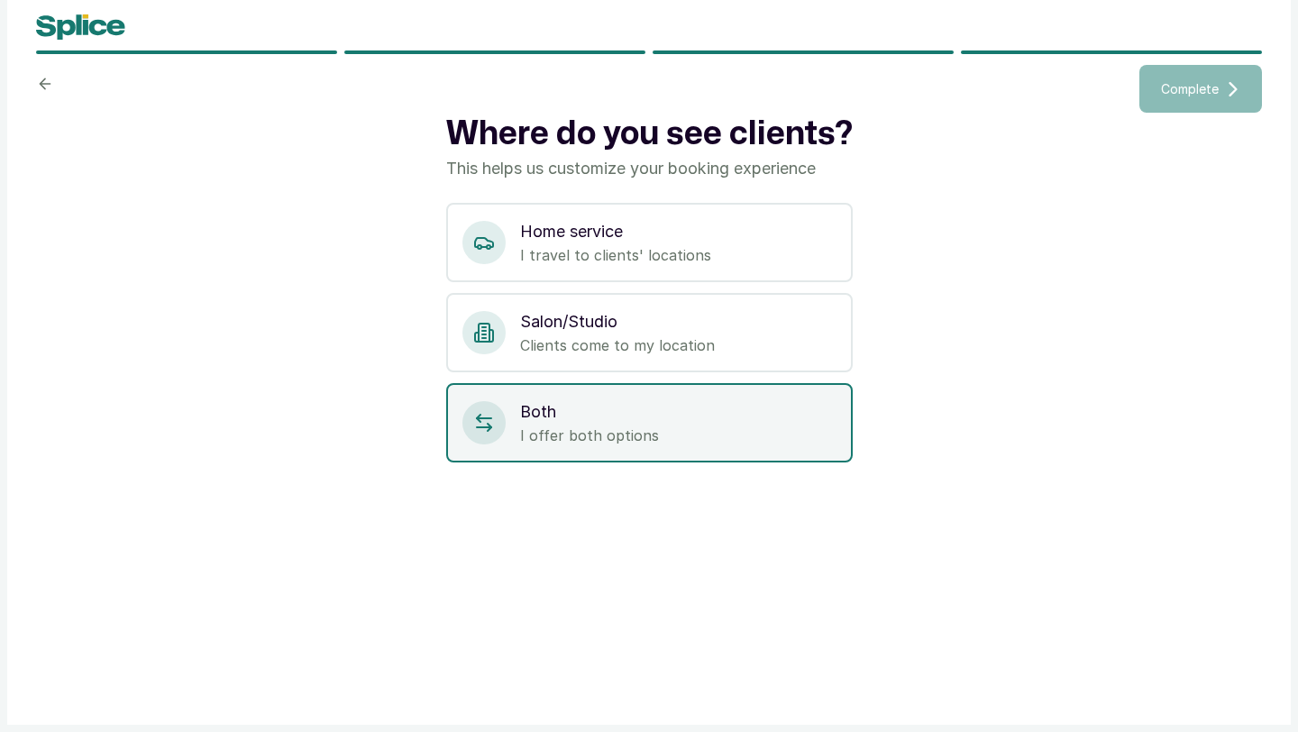
click at [691, 427] on p "I offer both options" at bounding box center [678, 436] width 316 height 22
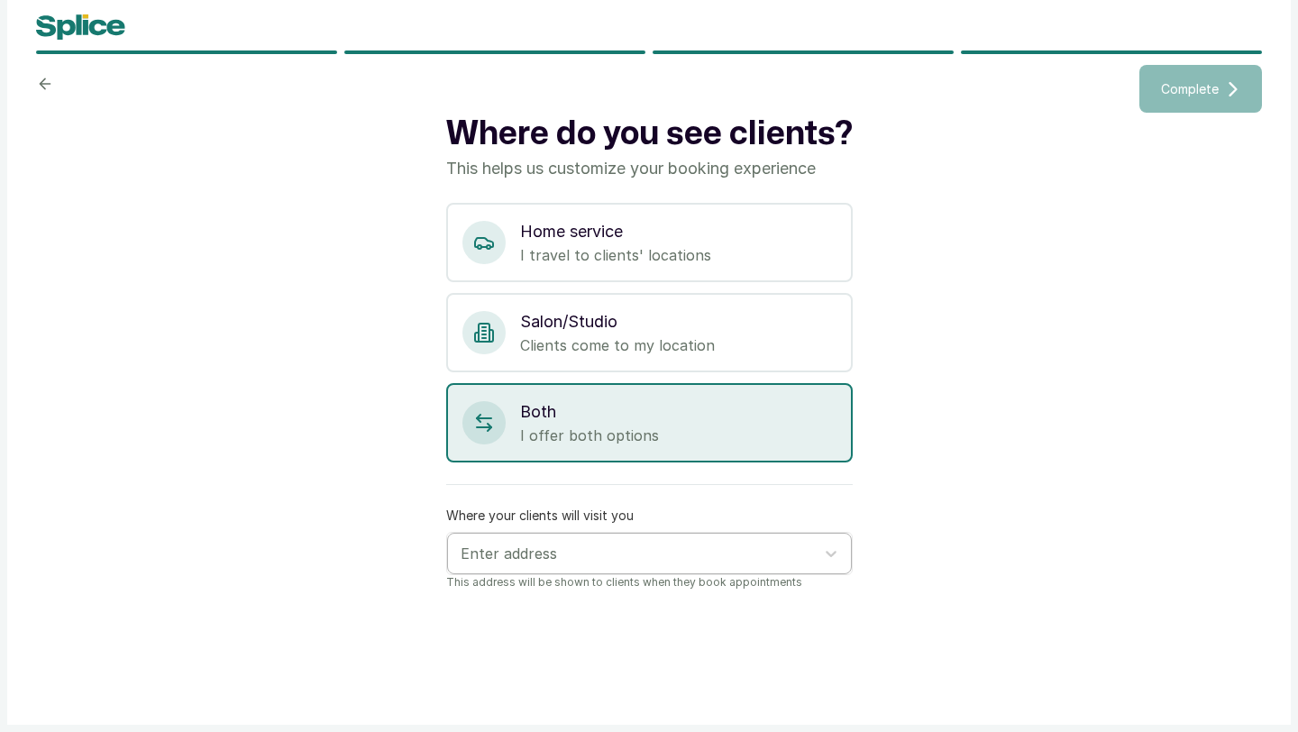
click at [581, 540] on div "Enter address" at bounding box center [633, 553] width 363 height 31
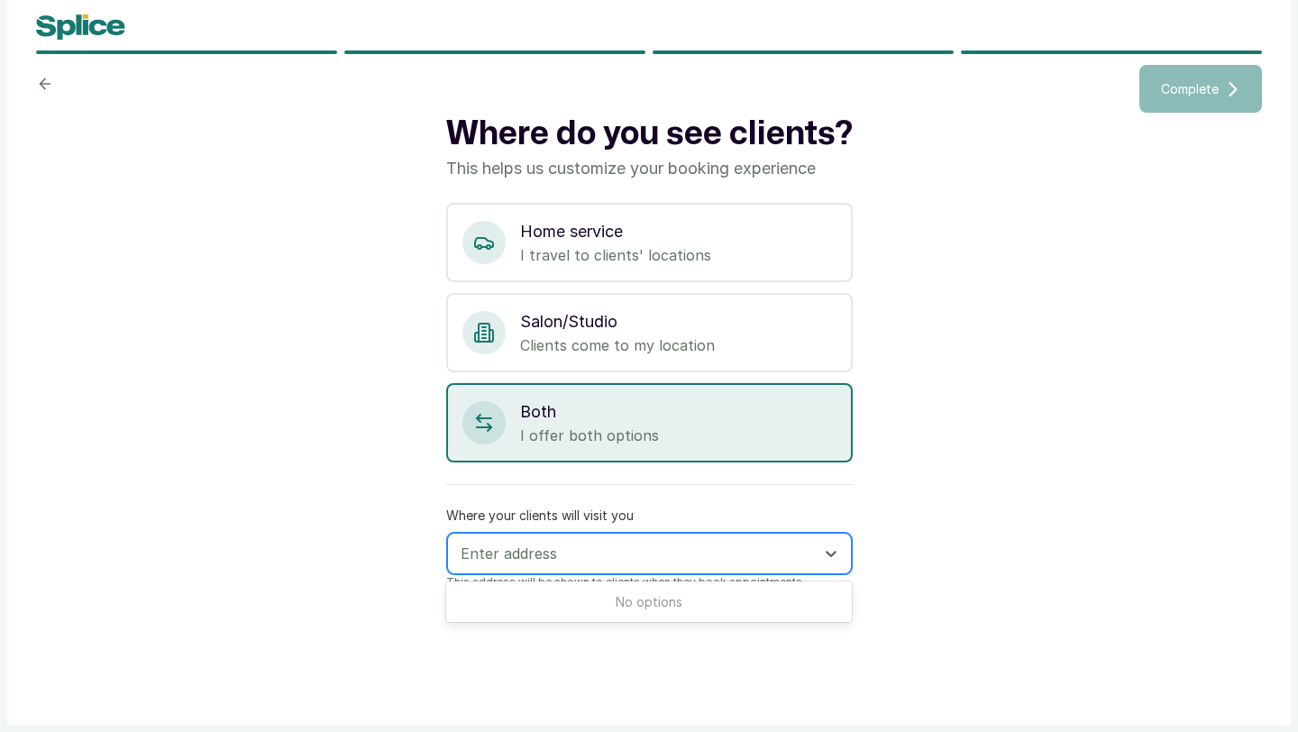
click at [582, 552] on div at bounding box center [633, 553] width 345 height 23
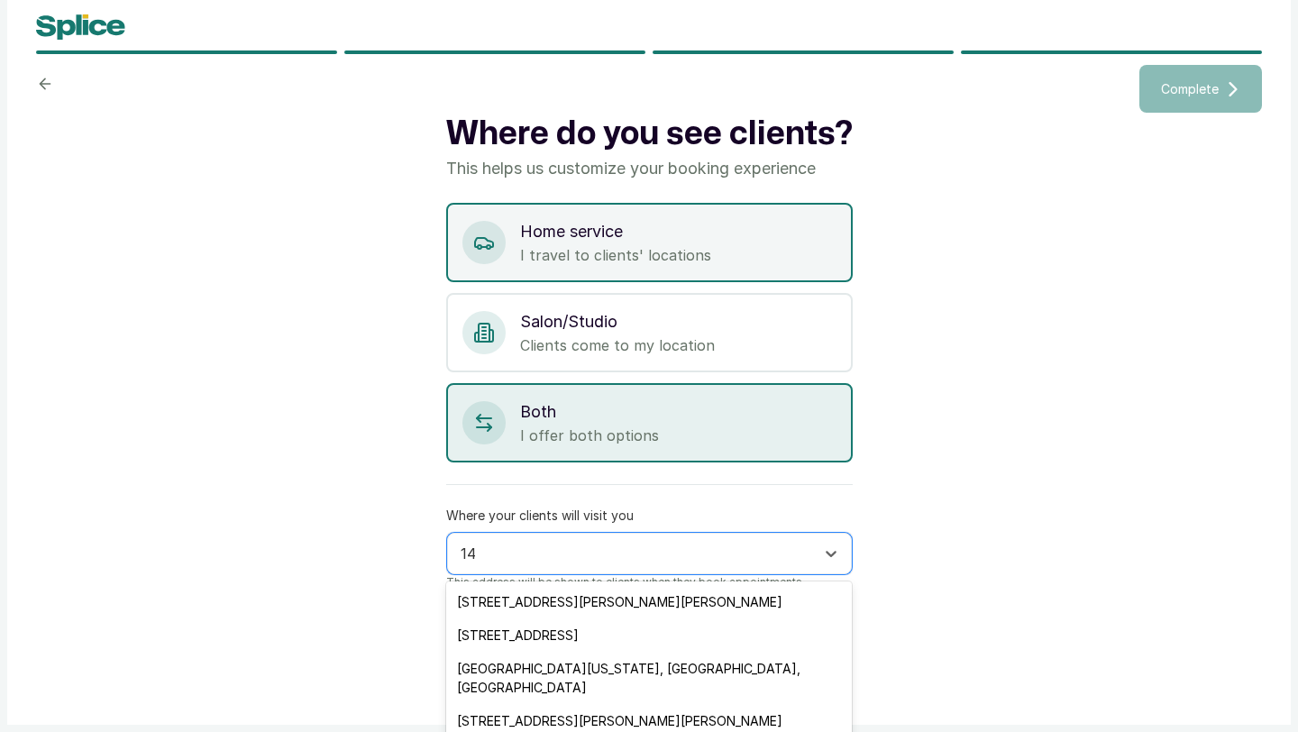
type input "14"
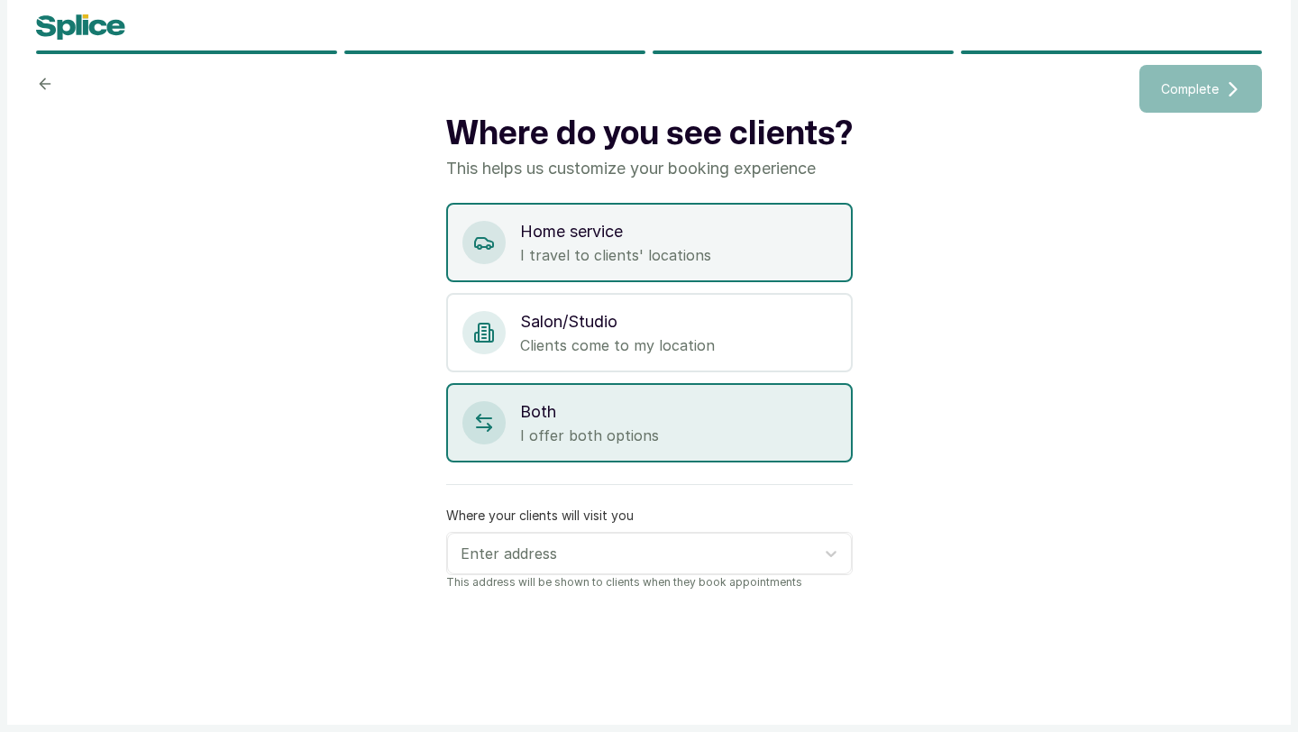
click at [627, 235] on p "Home service" at bounding box center [678, 231] width 316 height 25
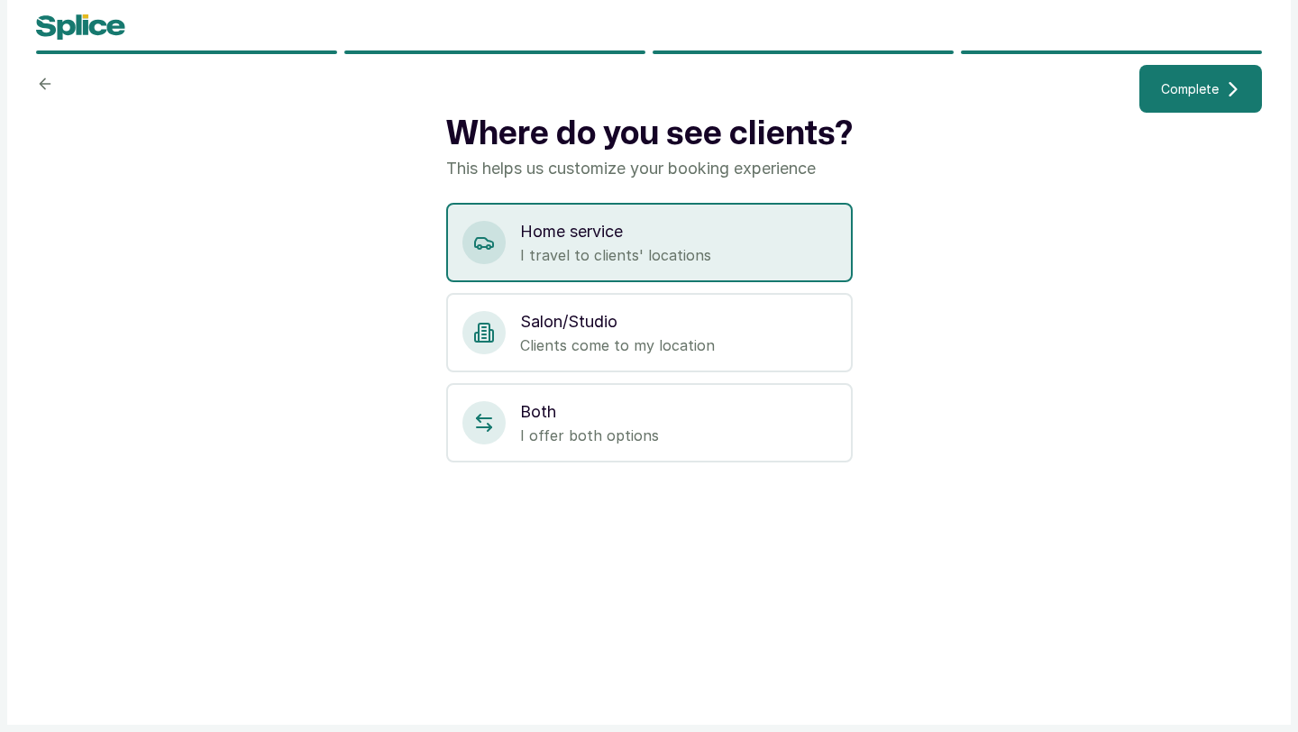
click at [1200, 70] on button "Complete" at bounding box center [1200, 89] width 123 height 48
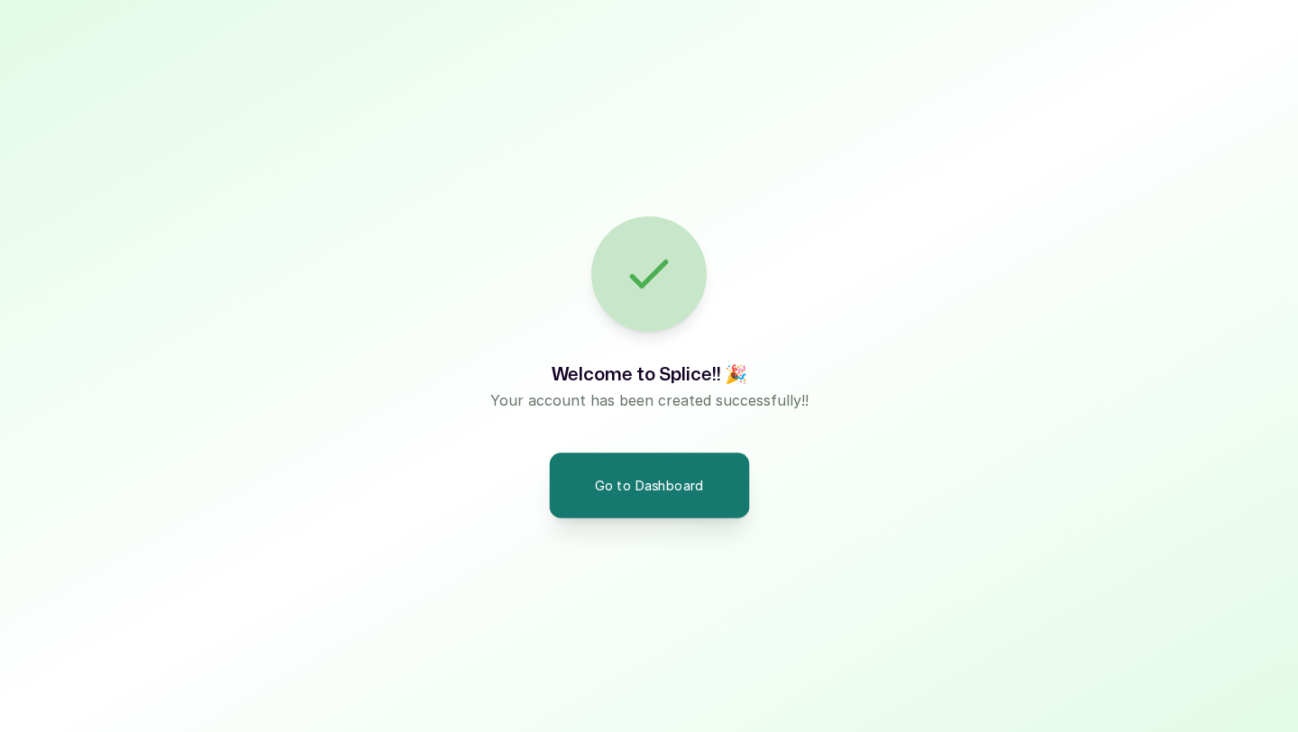
click at [645, 495] on button "Go to Dashboard" at bounding box center [649, 485] width 200 height 65
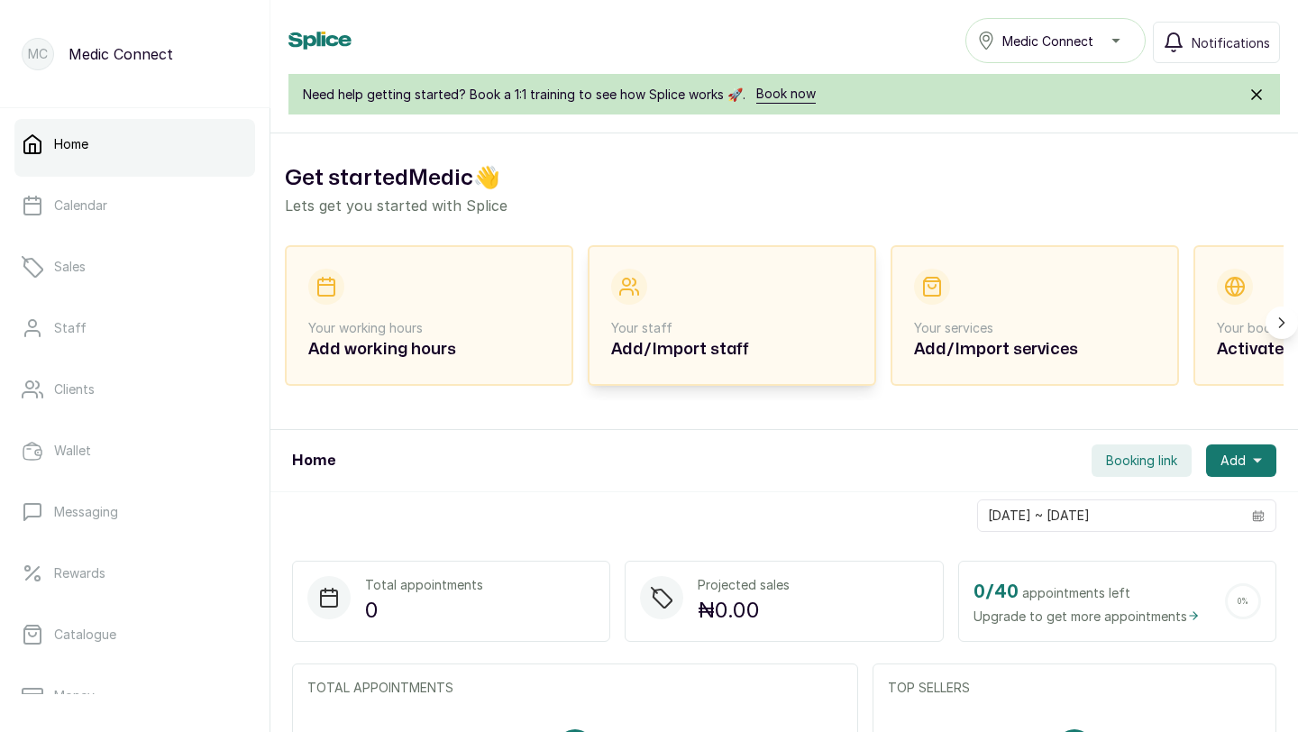
scroll to position [0, 198]
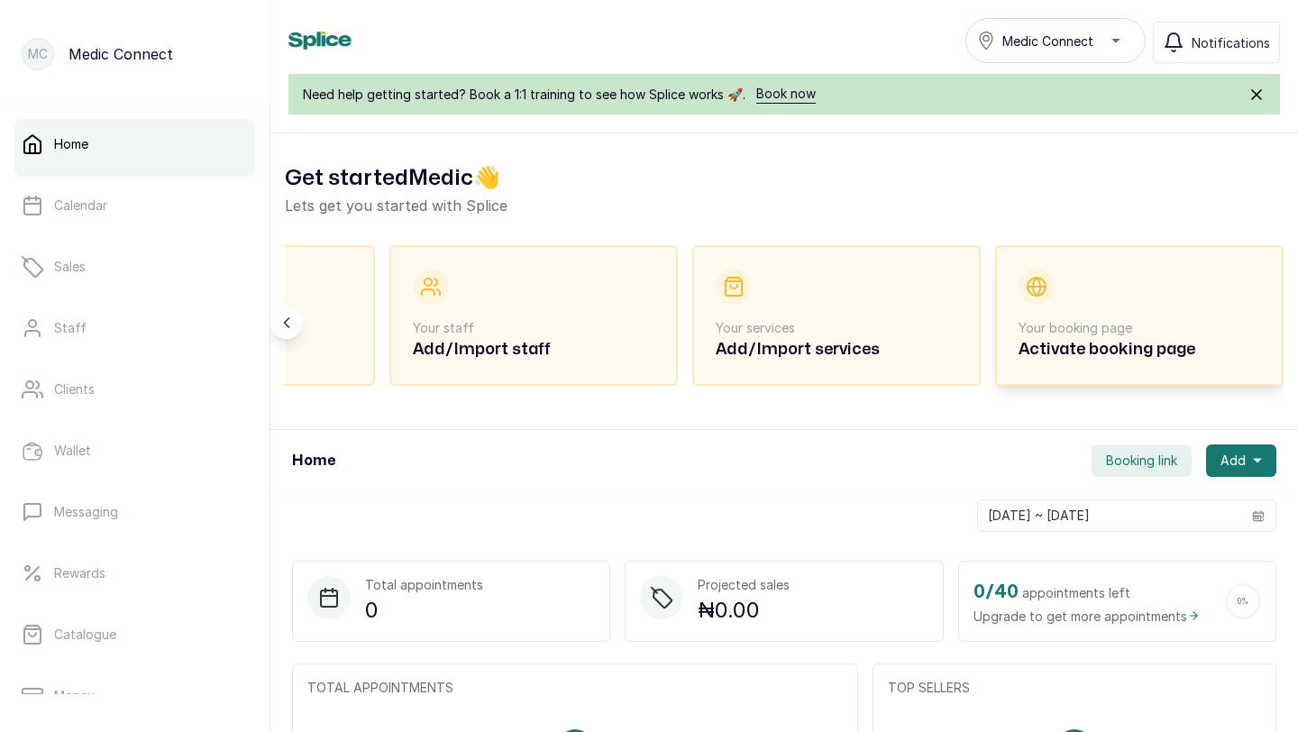
click at [1071, 318] on div "Your booking page Activate booking page" at bounding box center [1140, 316] width 242 height 94
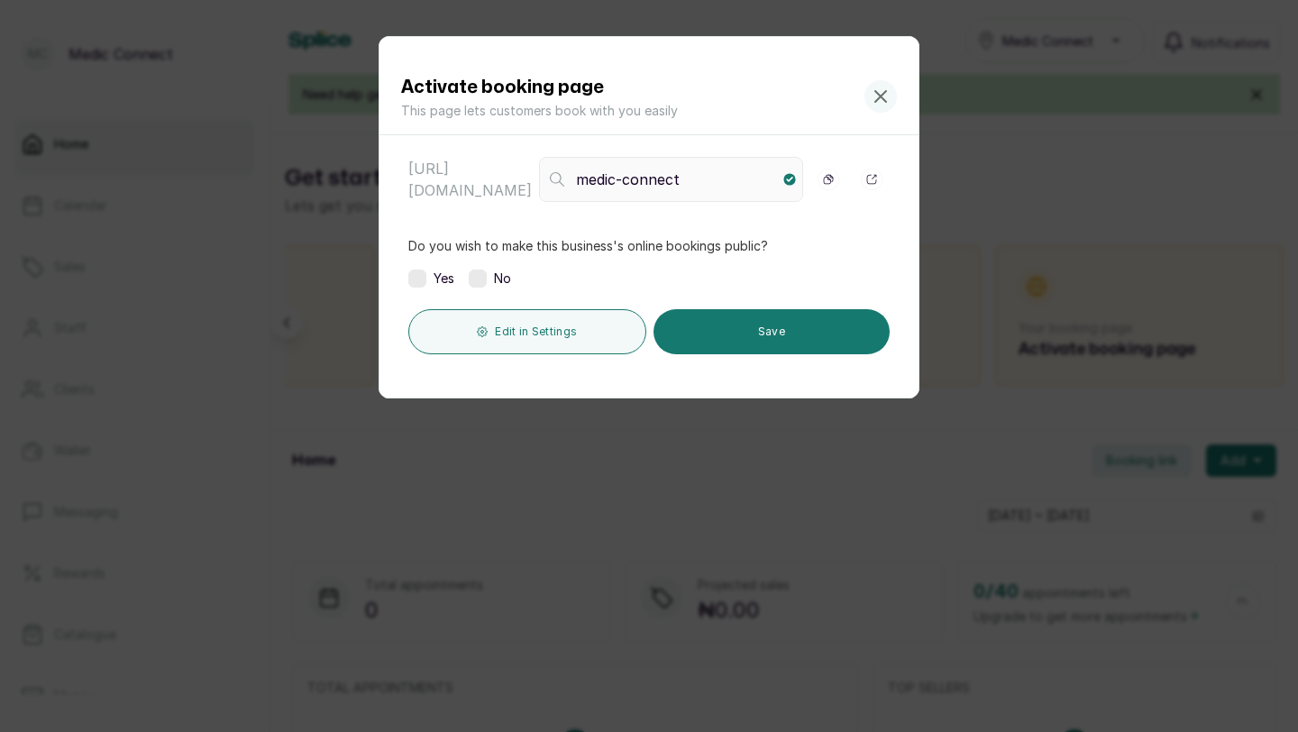
click at [880, 96] on icon at bounding box center [880, 96] width 11 height 11
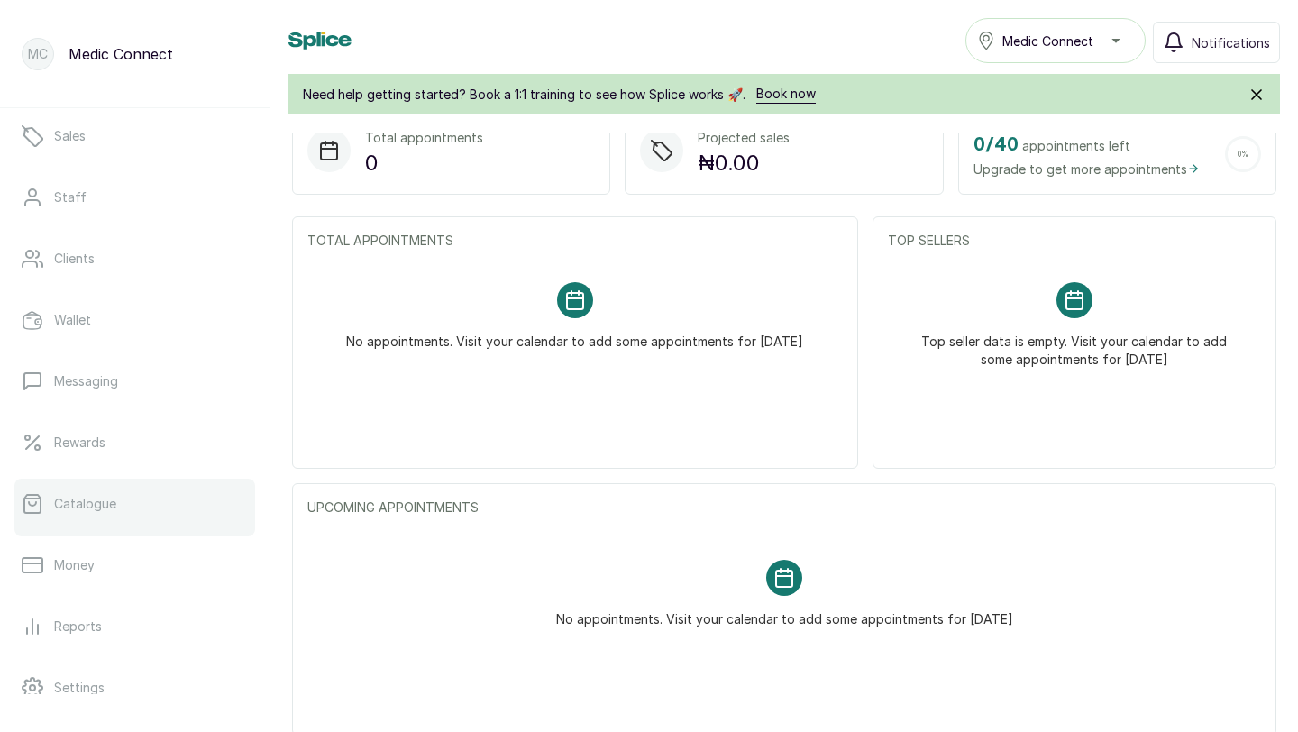
scroll to position [0, 0]
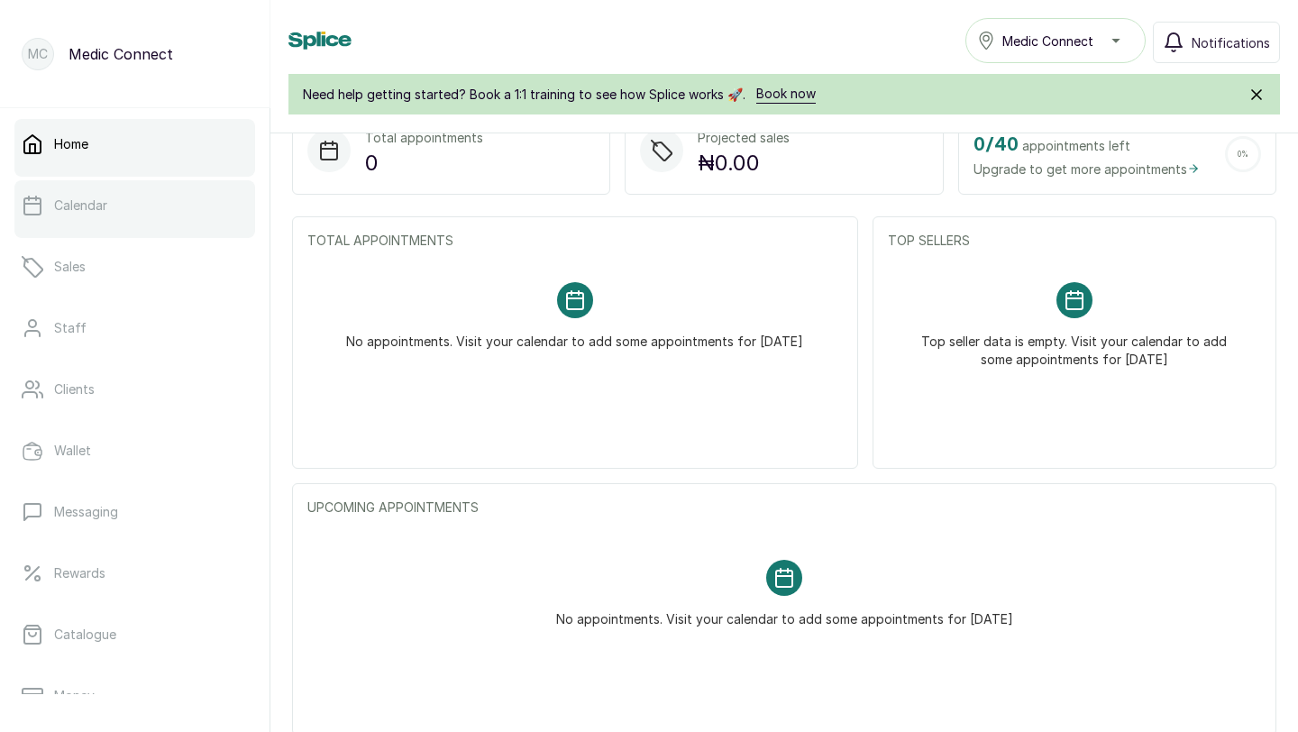
click at [145, 215] on link "Calendar" at bounding box center [134, 205] width 241 height 50
